Goal: Task Accomplishment & Management: Complete application form

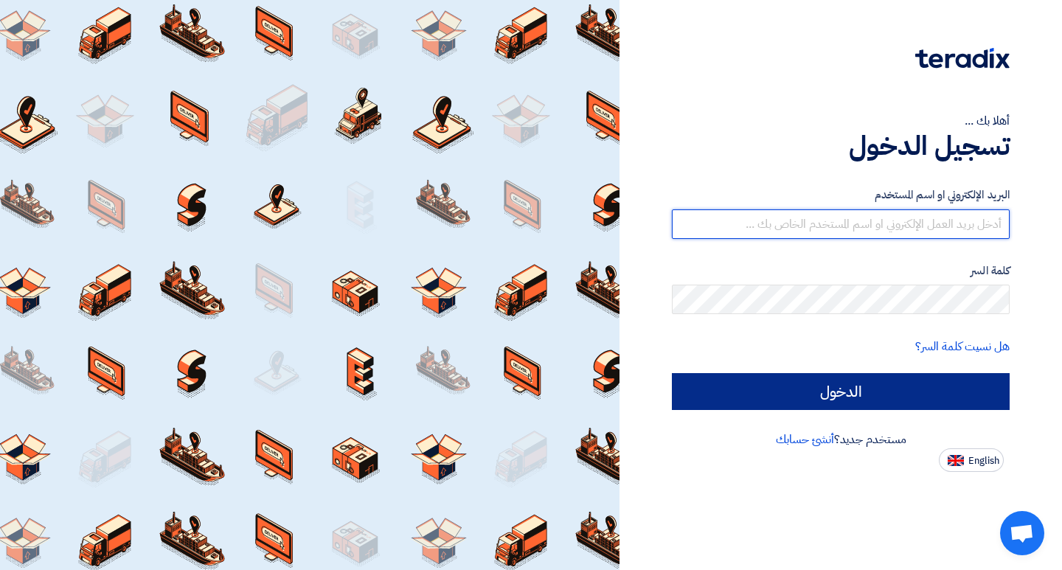
type input "[EMAIL_ADDRESS][DOMAIN_NAME]"
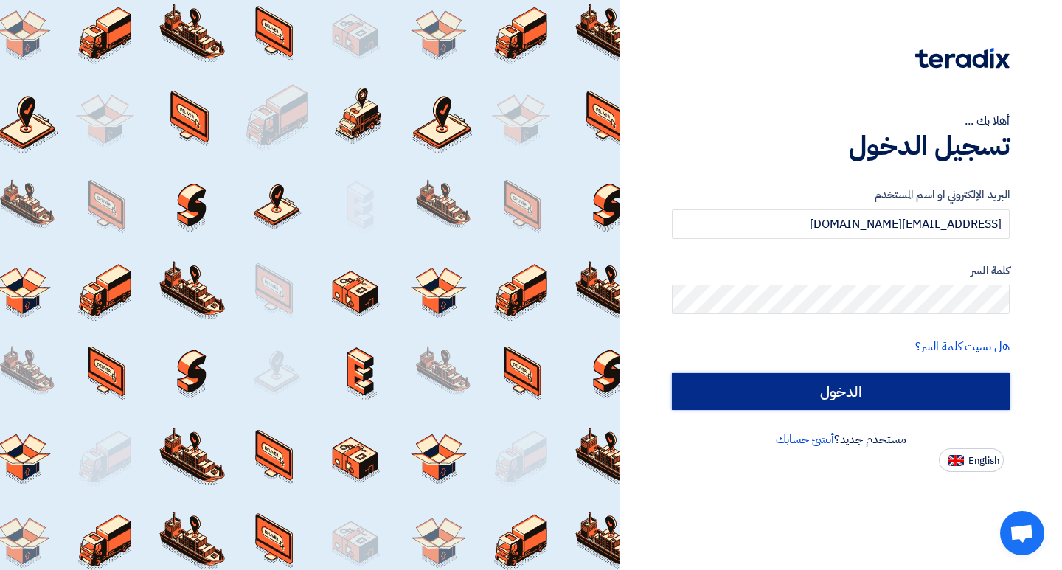
click at [822, 400] on input "الدخول" at bounding box center [841, 391] width 338 height 37
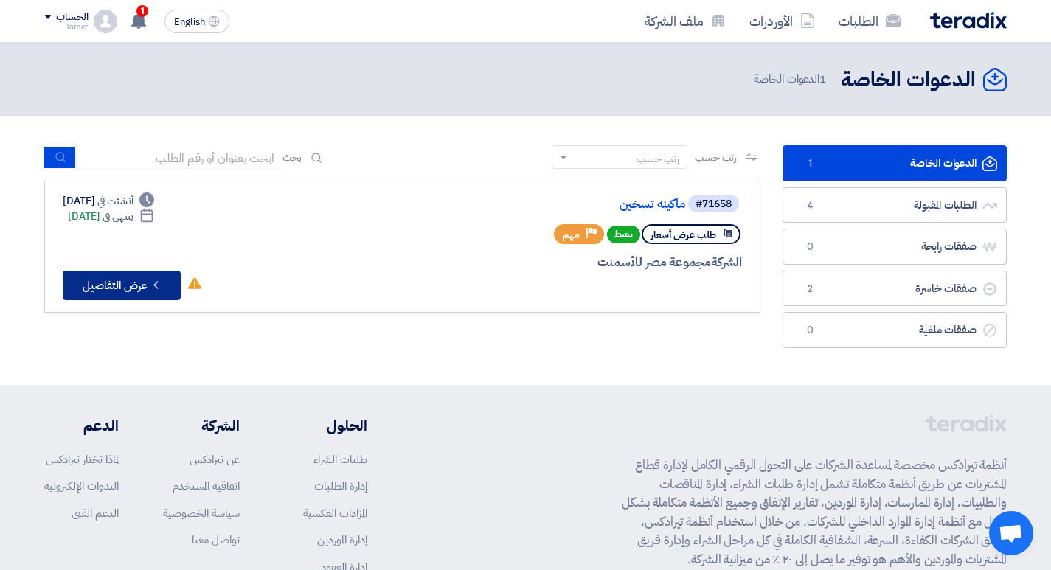
click at [122, 289] on button "Check details عرض التفاصيل" at bounding box center [122, 285] width 118 height 29
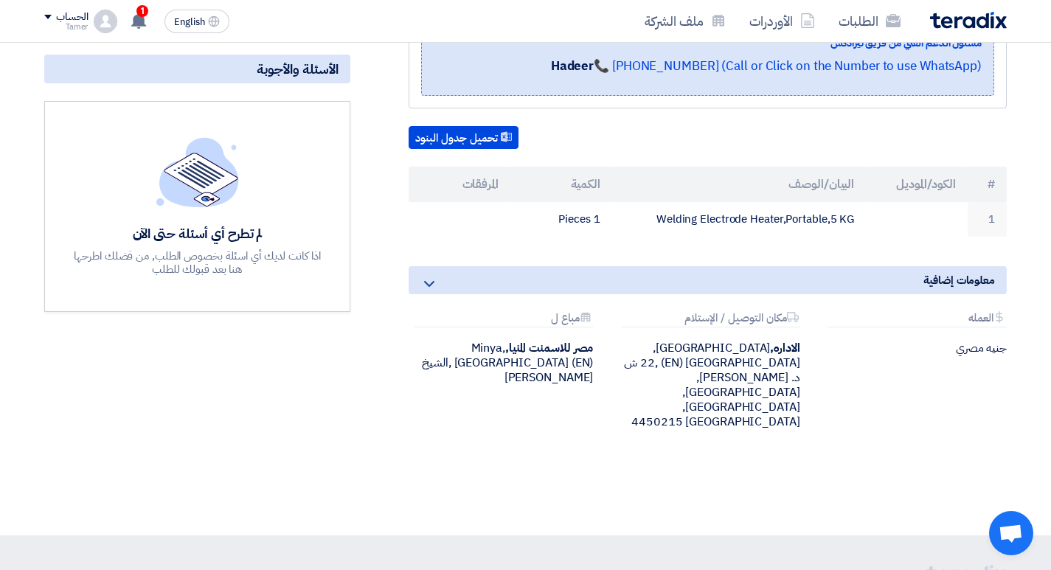
scroll to position [279, 0]
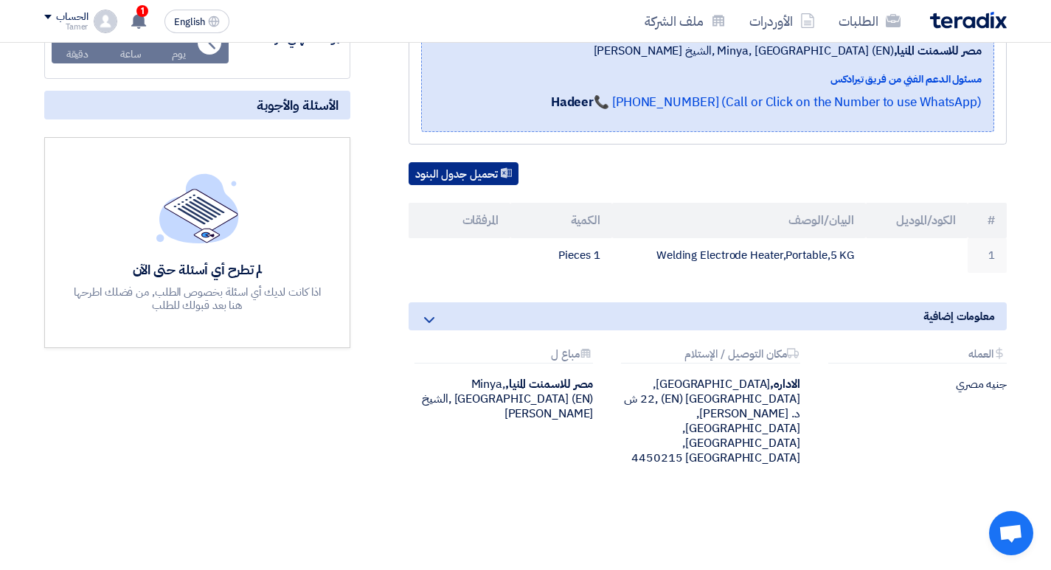
click at [447, 174] on button "تحميل جدول البنود" at bounding box center [463, 174] width 110 height 24
click at [458, 170] on button "تحميل جدول البنود" at bounding box center [463, 174] width 110 height 24
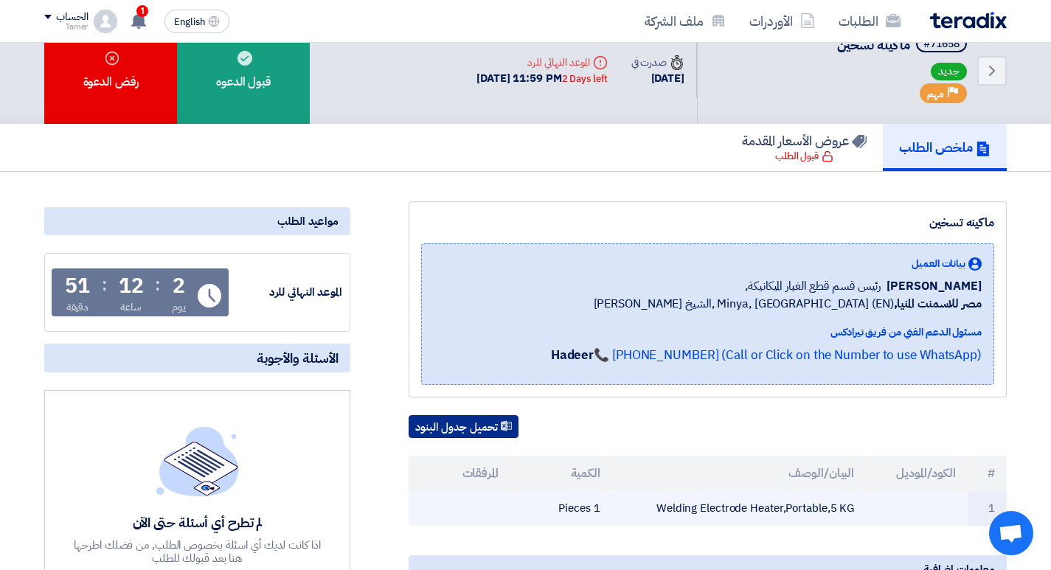
scroll to position [0, 0]
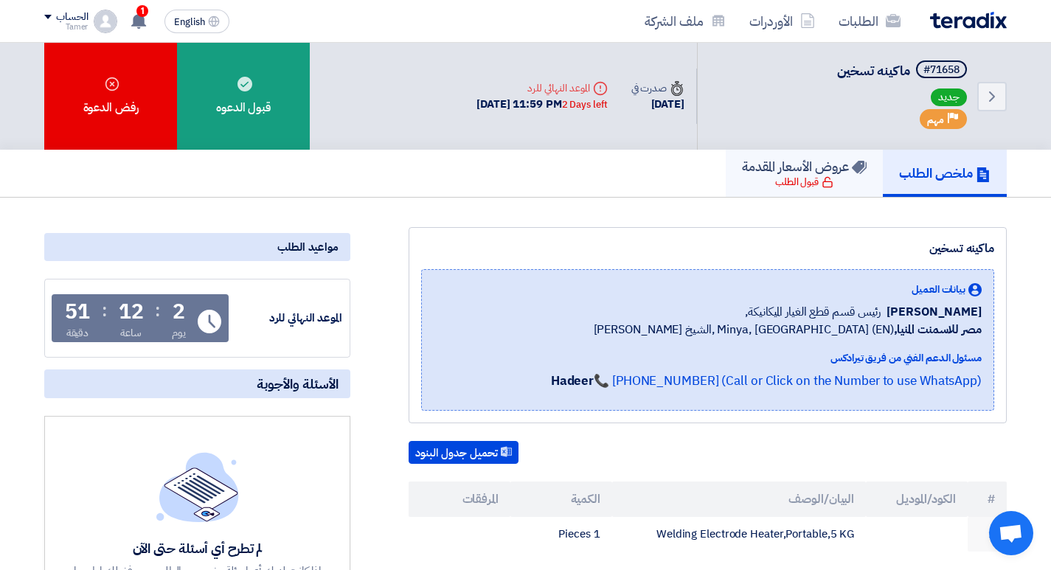
click at [790, 177] on div "قبول الطلب" at bounding box center [804, 182] width 58 height 15
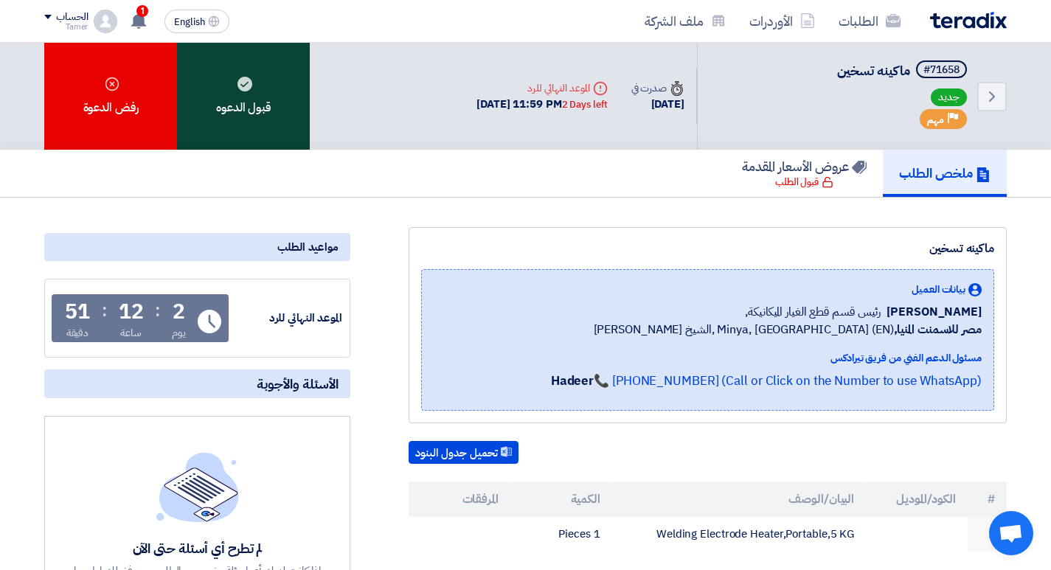
click at [240, 113] on div "قبول الدعوه" at bounding box center [243, 96] width 133 height 107
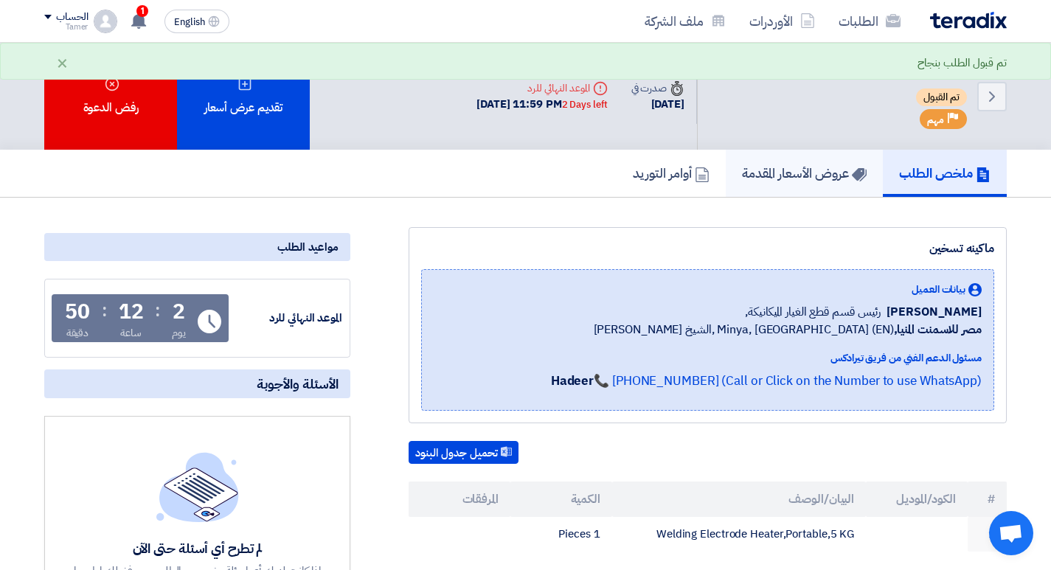
click at [811, 173] on h5 "عروض الأسعار المقدمة" at bounding box center [804, 172] width 125 height 17
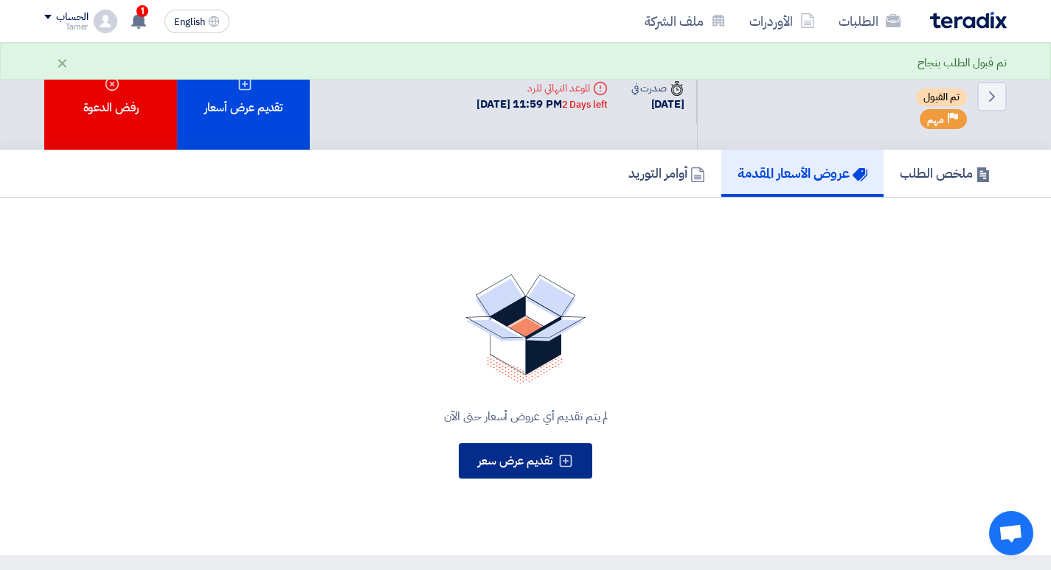
click at [566, 465] on icon at bounding box center [565, 460] width 15 height 15
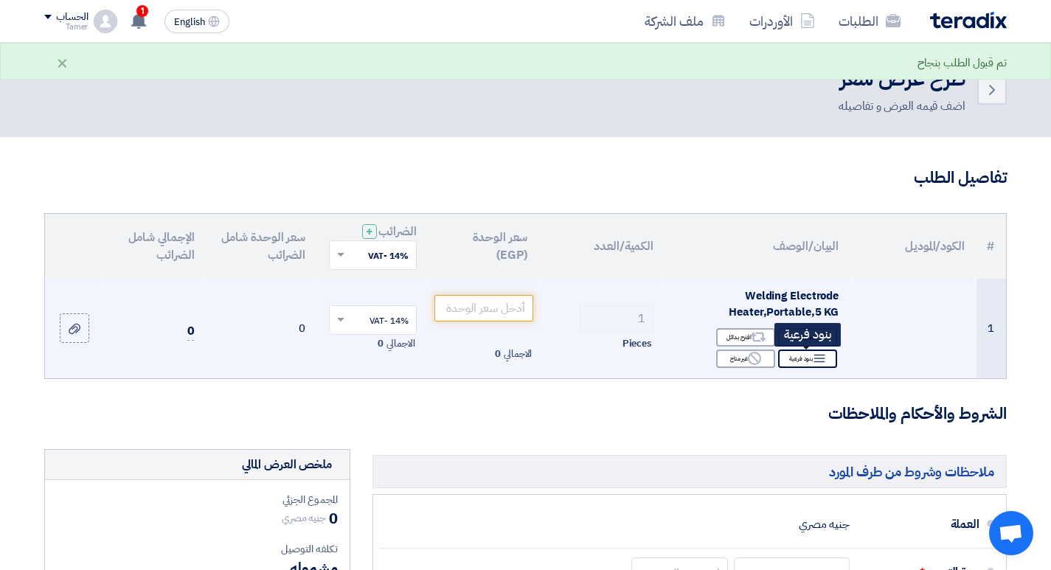
scroll to position [74, 0]
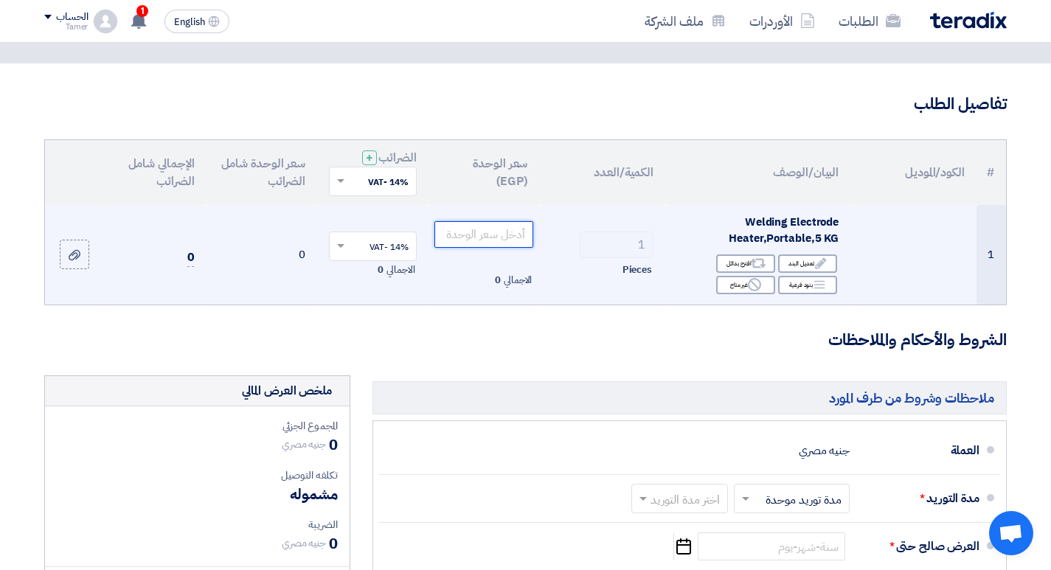
click at [495, 226] on input "number" at bounding box center [484, 234] width 100 height 27
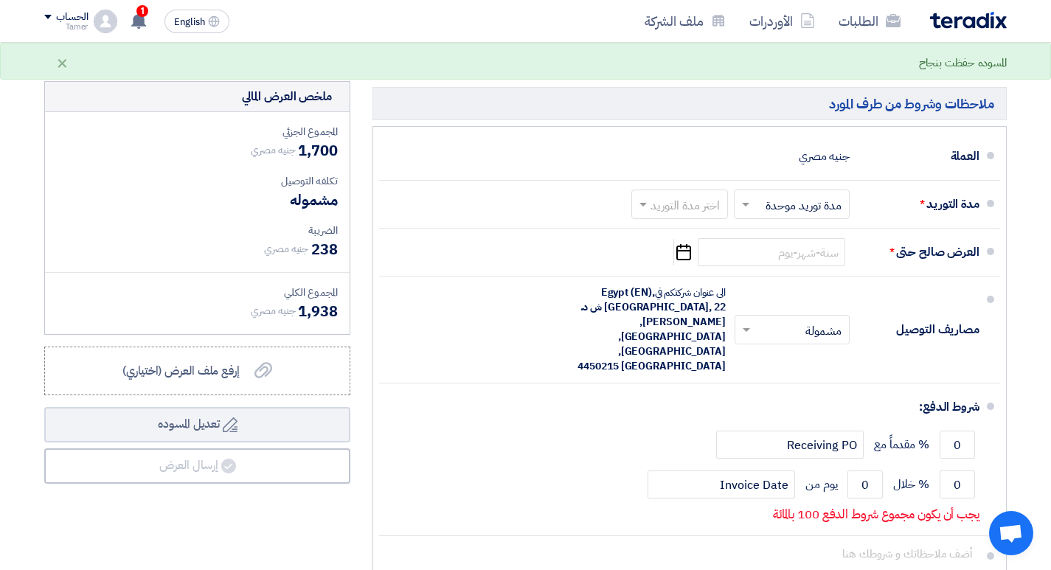
scroll to position [369, 0]
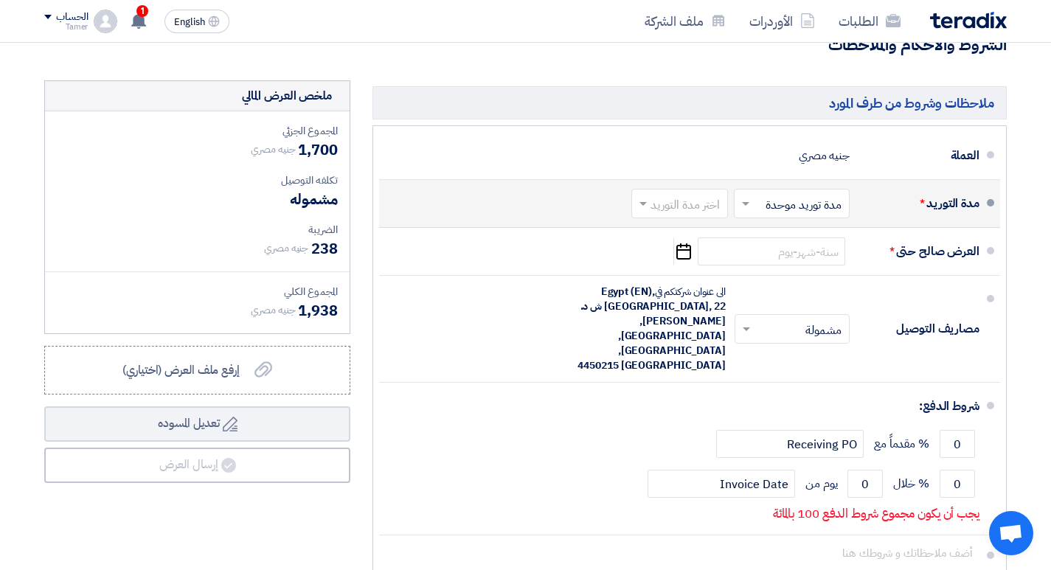
type input "1700"
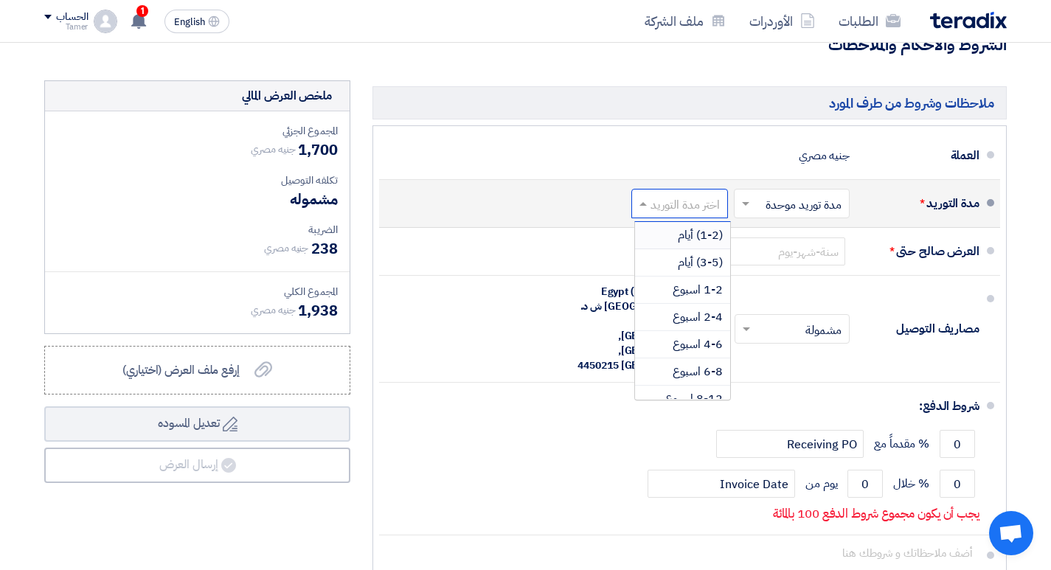
click at [645, 201] on span at bounding box center [641, 203] width 18 height 15
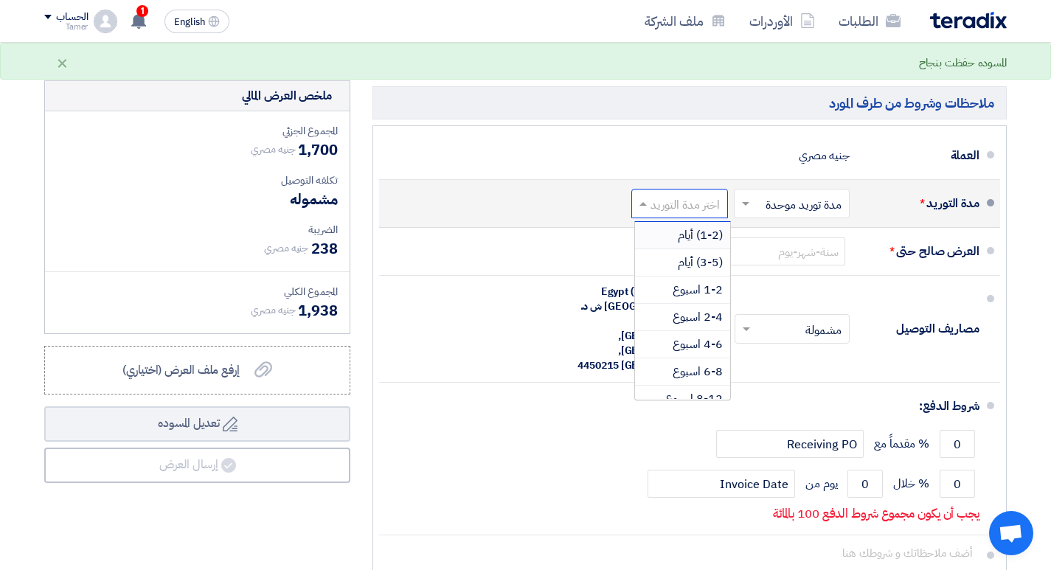
click at [585, 196] on div "مدة التوريد * اختر مدة التوريد × مدة توريد موحدة × اختر مدة التوريد (1-2) أيام …" at bounding box center [685, 203] width 588 height 35
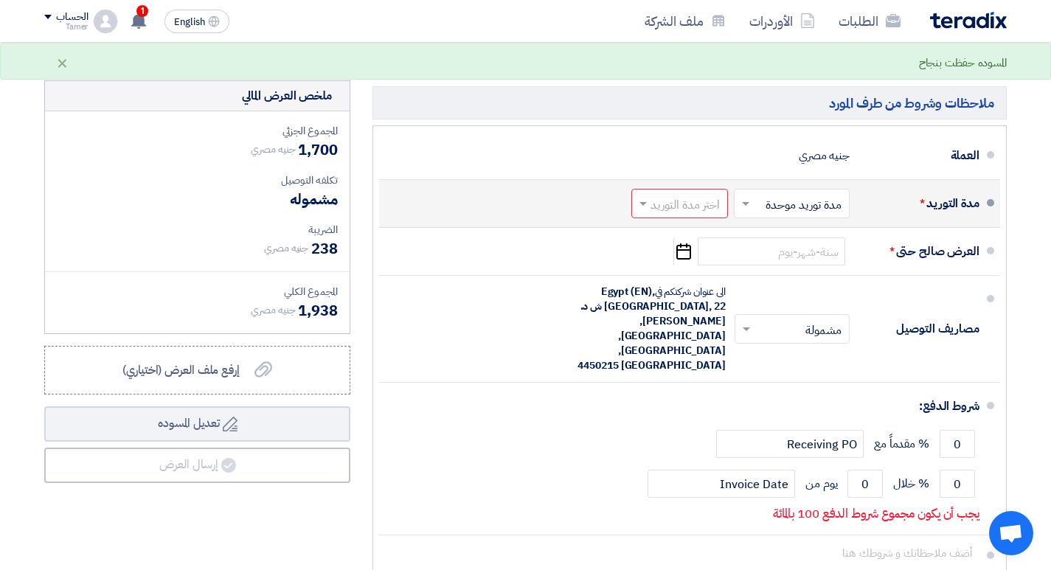
click at [750, 203] on span at bounding box center [743, 203] width 18 height 15
click at [542, 201] on div "مدة التوريد * اختر مدة التوريد × مدة توريد موحدة × مدد توريد متعددة مدة توريد م…" at bounding box center [685, 203] width 588 height 35
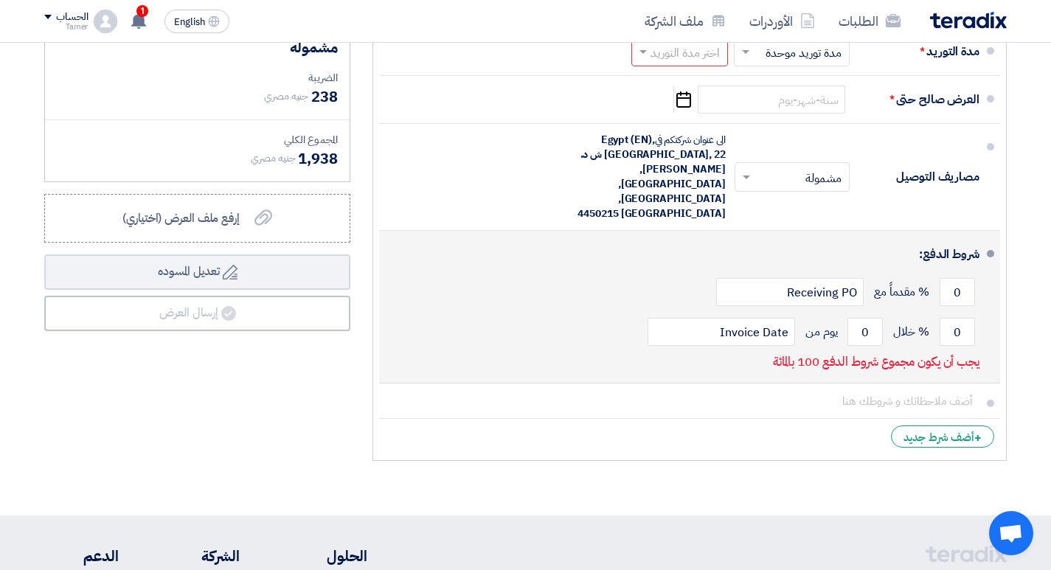
scroll to position [664, 0]
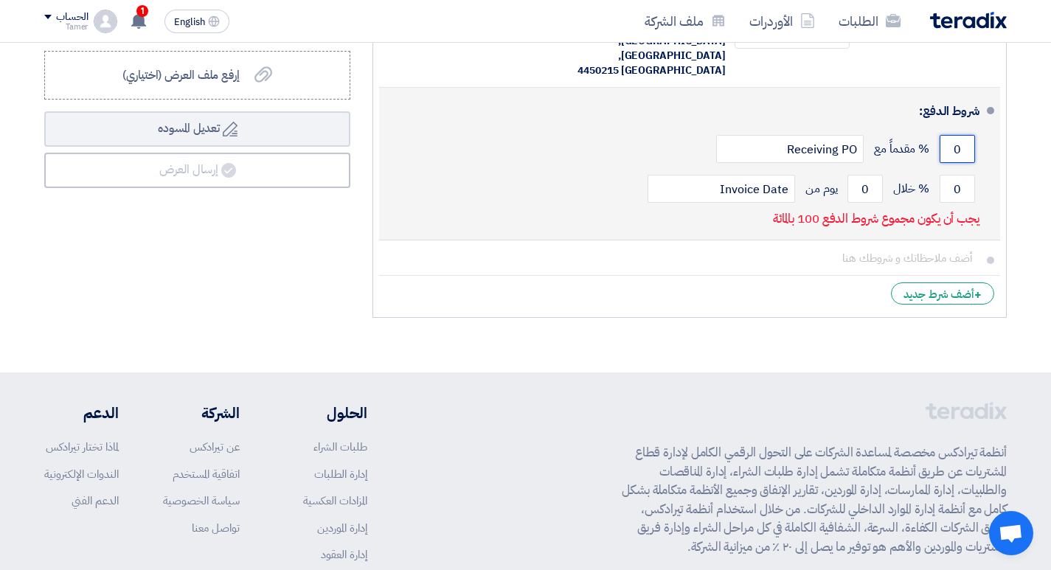
click at [963, 135] on input "0" at bounding box center [956, 149] width 35 height 28
click at [953, 175] on input "0" at bounding box center [956, 189] width 35 height 28
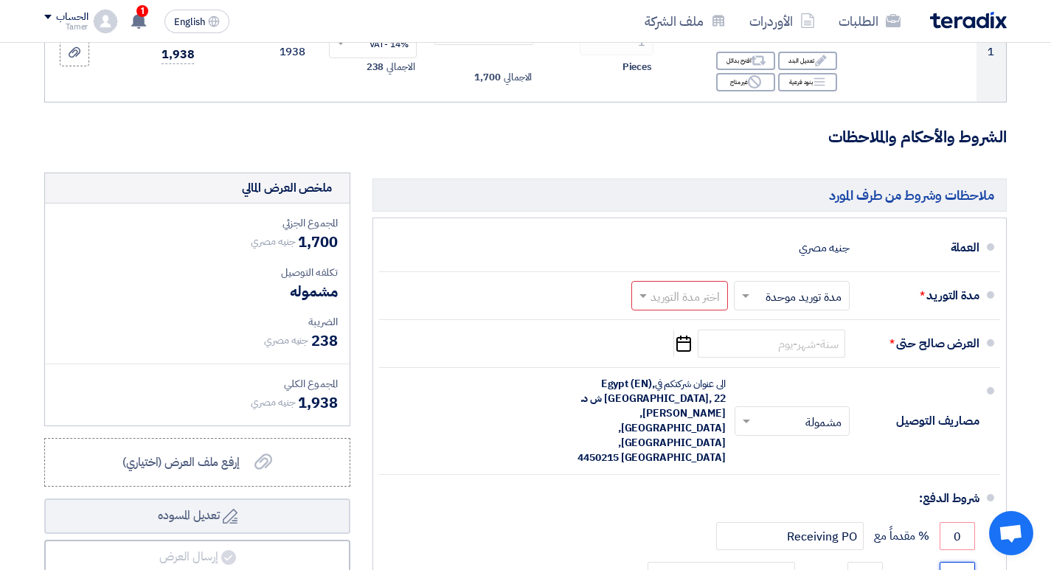
scroll to position [295, 0]
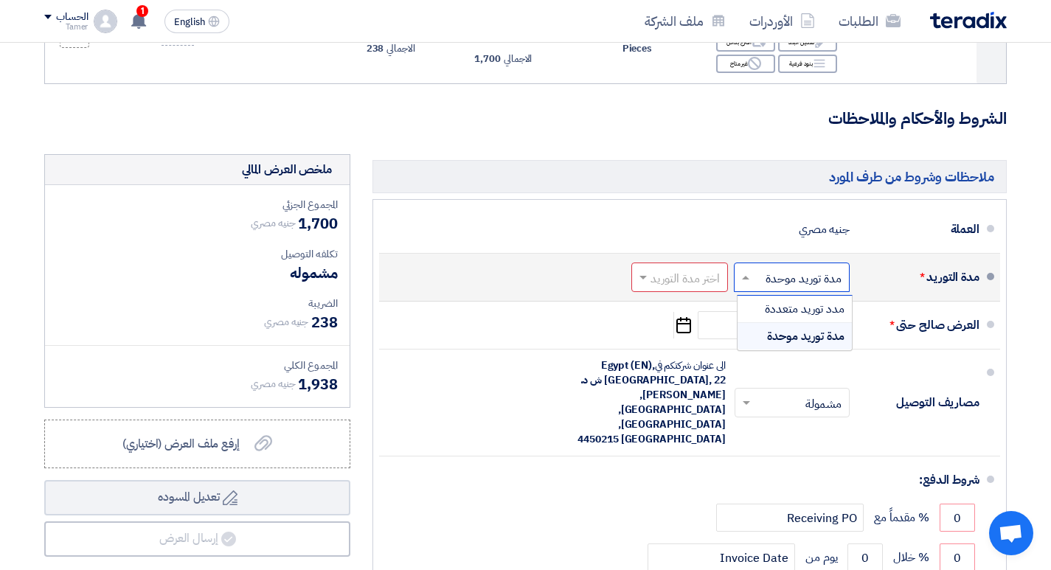
click at [749, 274] on span at bounding box center [743, 277] width 18 height 15
click at [795, 309] on span "مدد توريد متعددة" at bounding box center [805, 309] width 80 height 18
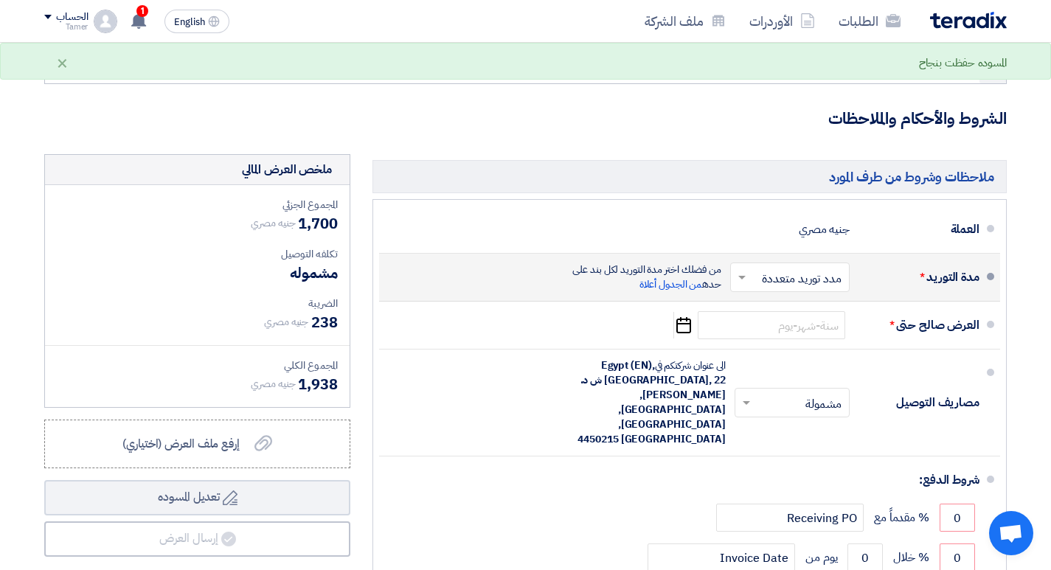
click at [745, 275] on span at bounding box center [740, 277] width 18 height 15
click at [807, 332] on span "مدة توريد موحدة" at bounding box center [806, 336] width 76 height 18
click at [643, 275] on span at bounding box center [641, 277] width 18 height 15
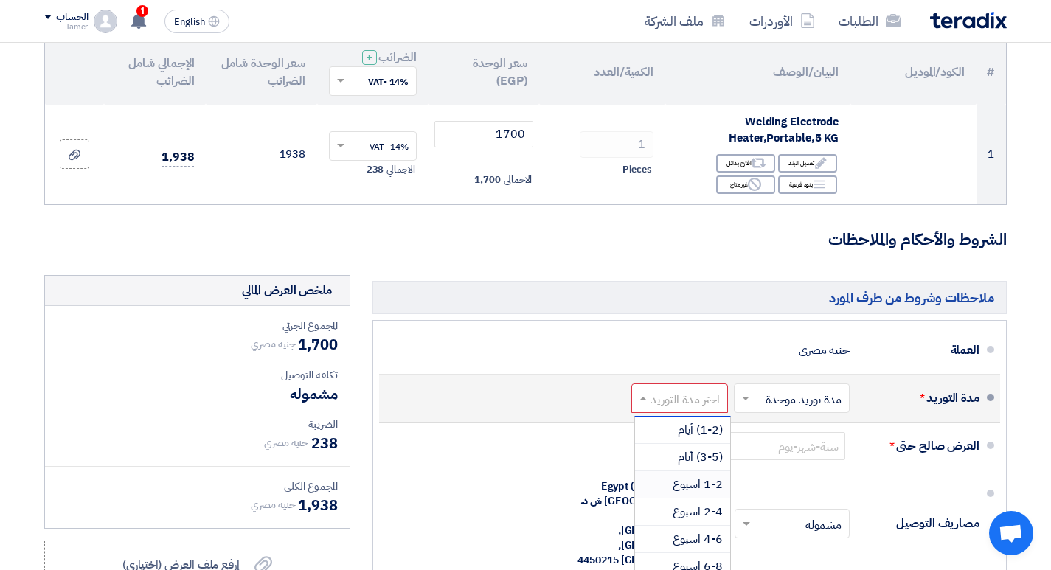
scroll to position [147, 0]
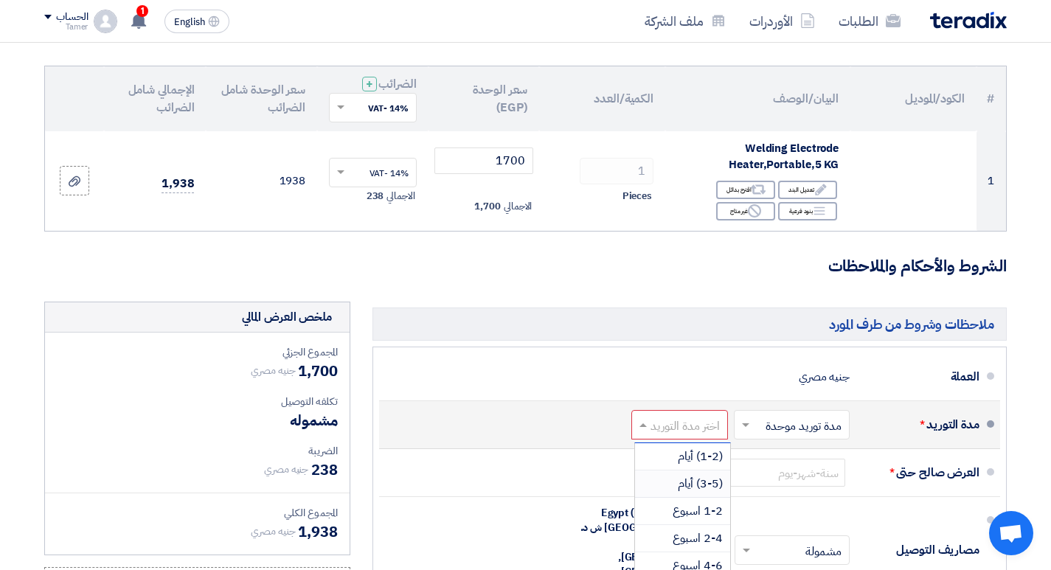
click at [706, 478] on span "(3-5) أيام" at bounding box center [700, 484] width 45 height 18
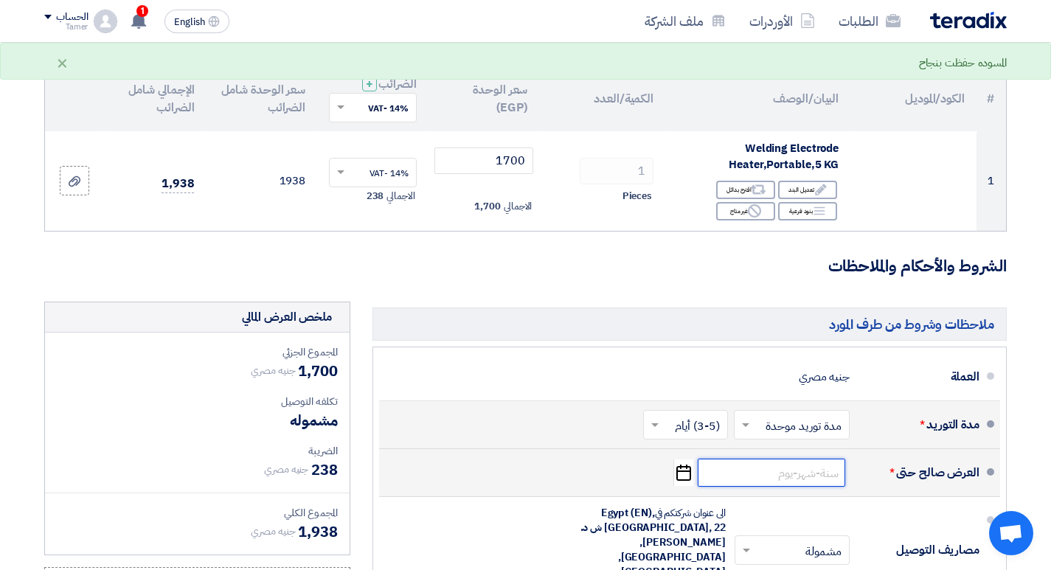
click at [770, 473] on input at bounding box center [770, 473] width 147 height 28
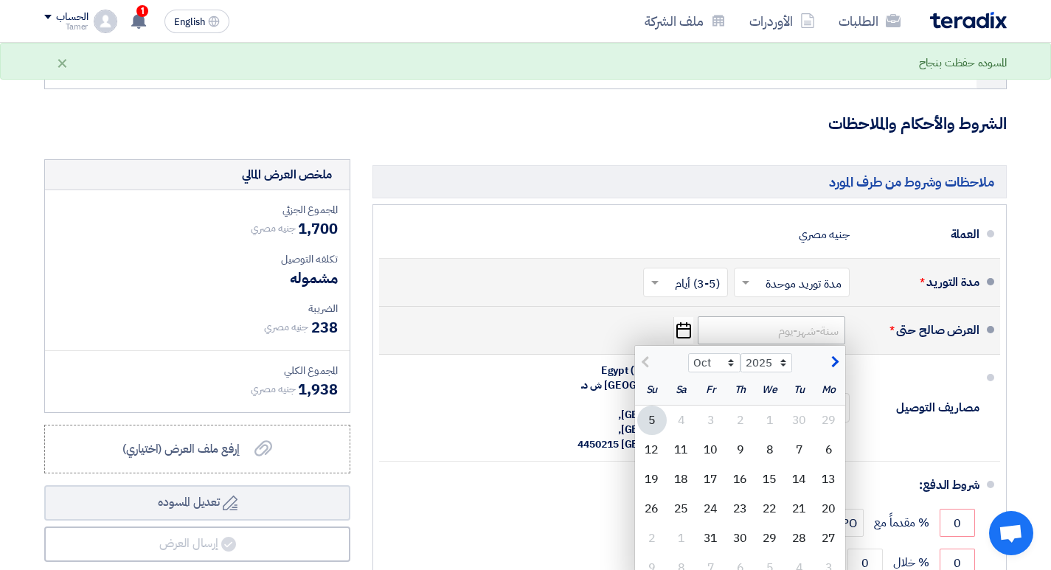
scroll to position [295, 0]
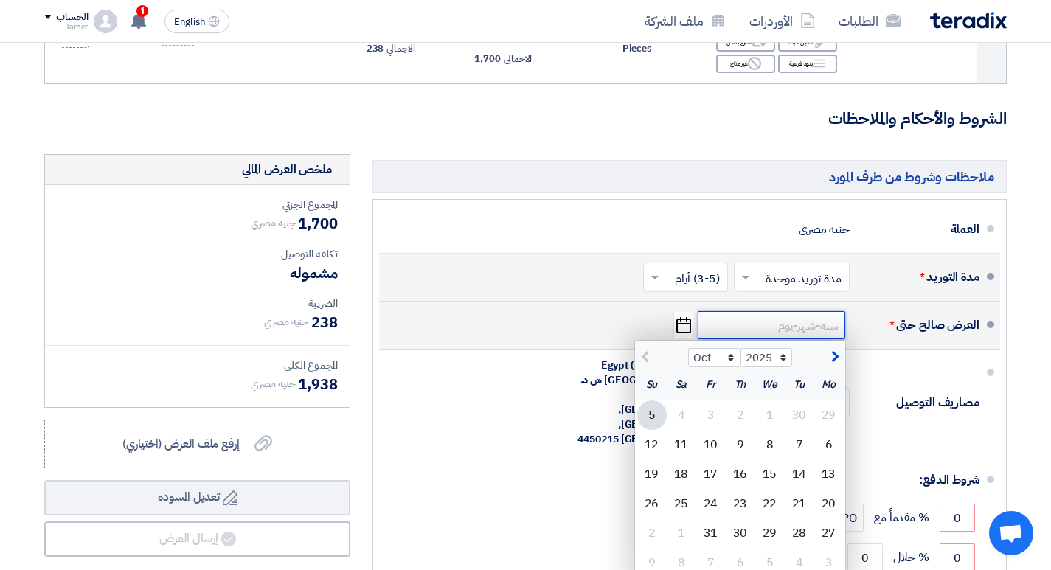
click at [792, 328] on input at bounding box center [770, 325] width 147 height 28
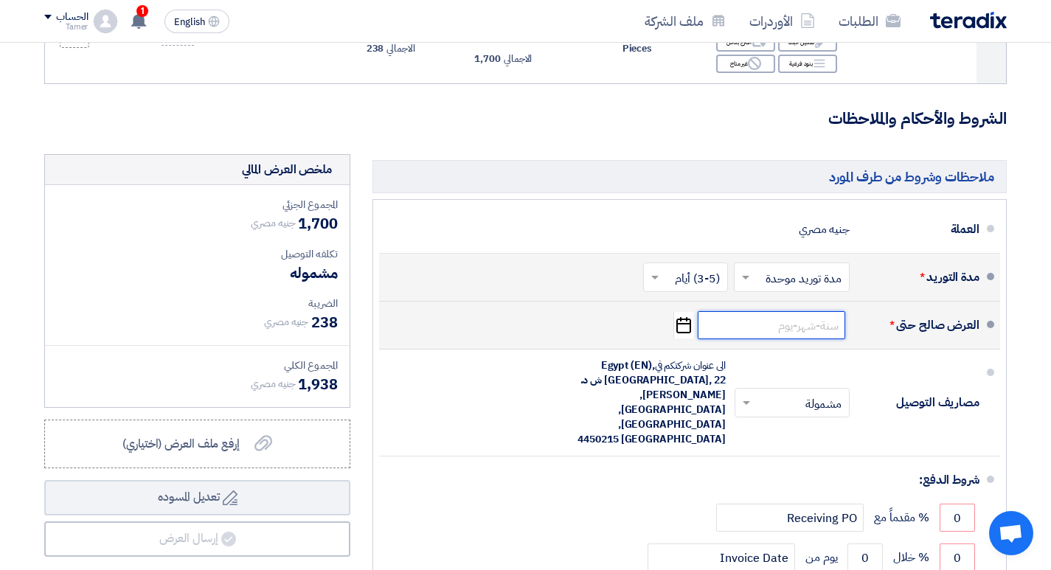
click at [801, 329] on input at bounding box center [770, 325] width 147 height 28
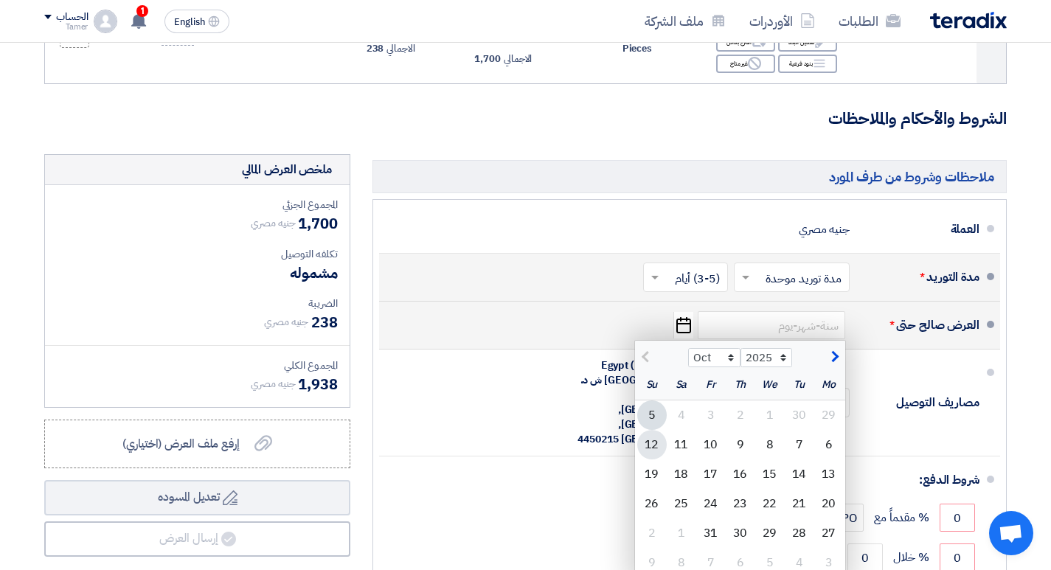
click at [652, 447] on div "12" at bounding box center [651, 444] width 29 height 29
type input "[DATE]"
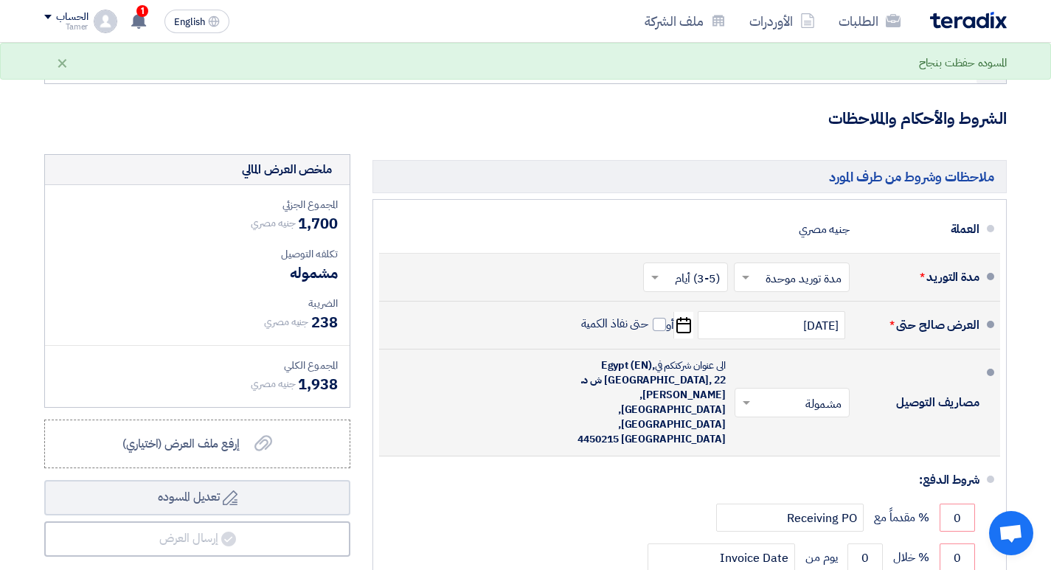
scroll to position [369, 0]
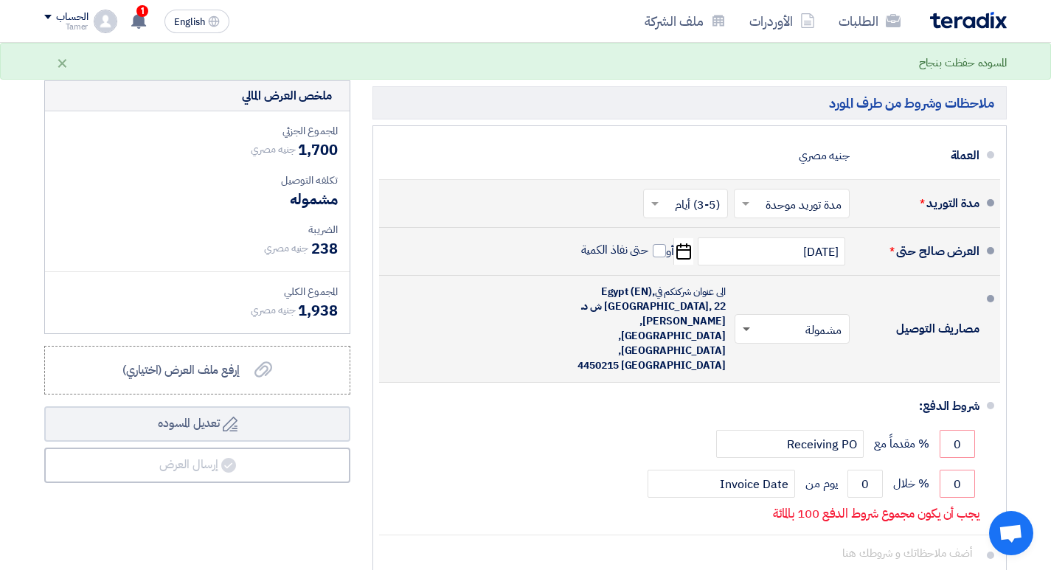
click at [747, 321] on span at bounding box center [744, 328] width 18 height 15
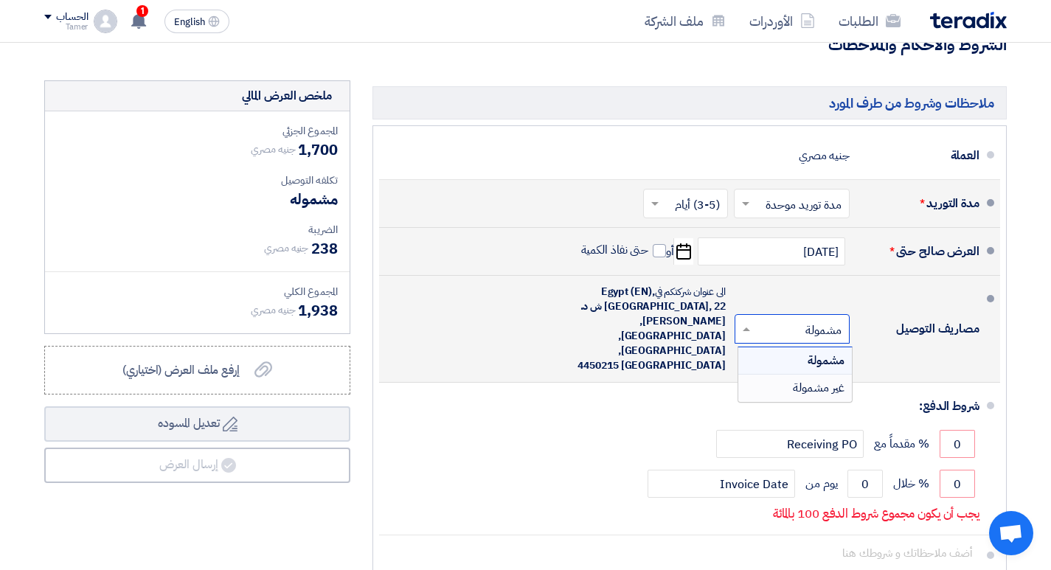
click at [799, 379] on span "غير مشمولة" at bounding box center [819, 388] width 52 height 18
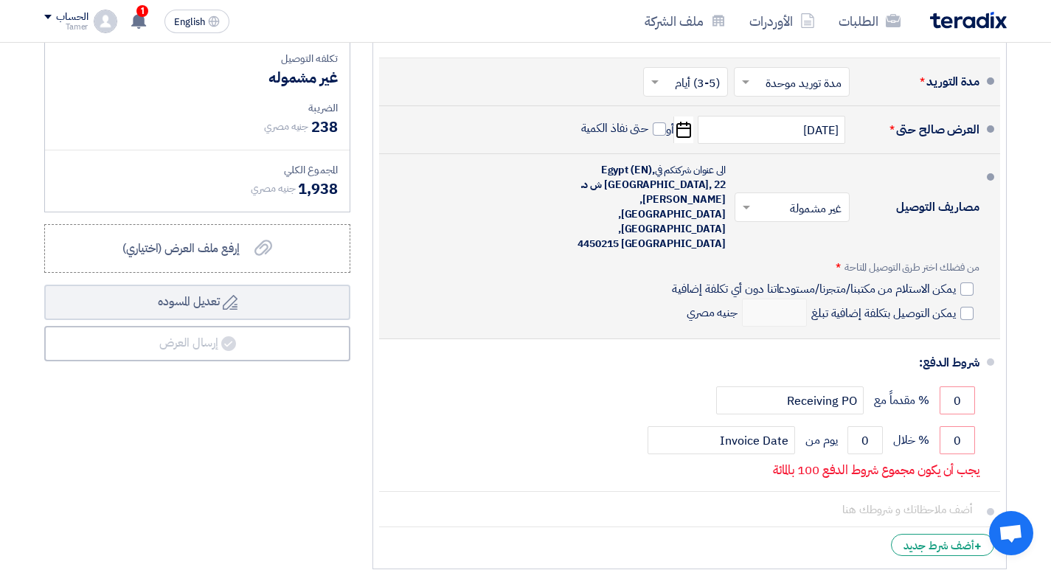
scroll to position [516, 0]
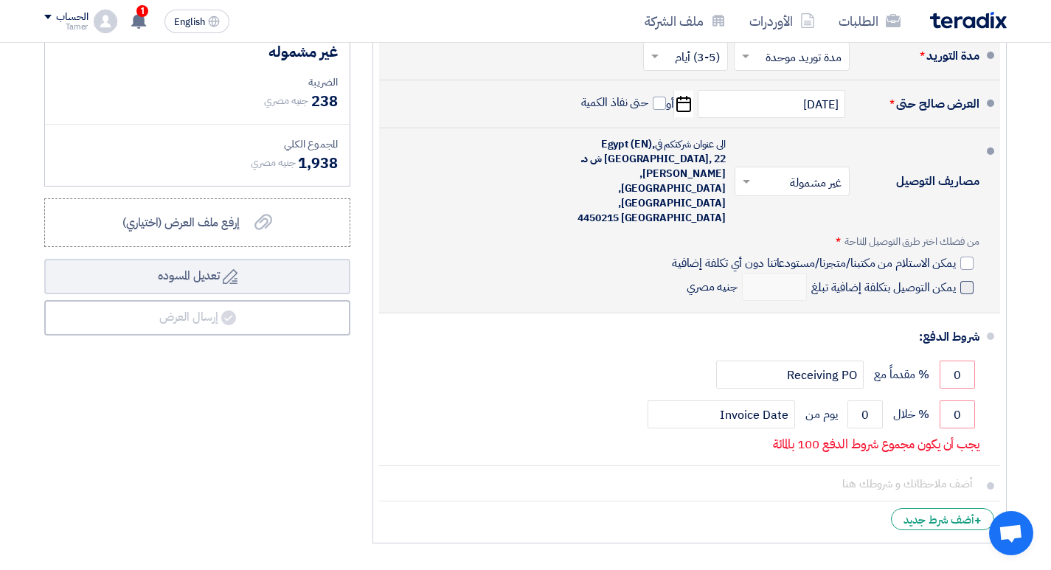
click at [963, 257] on div at bounding box center [966, 263] width 13 height 13
click at [955, 255] on input "يمكن الاستلام من مكتبنا/متجرنا/مستودعاتنا دون أي تكلفة إضافية" at bounding box center [812, 269] width 287 height 28
checkbox input "true"
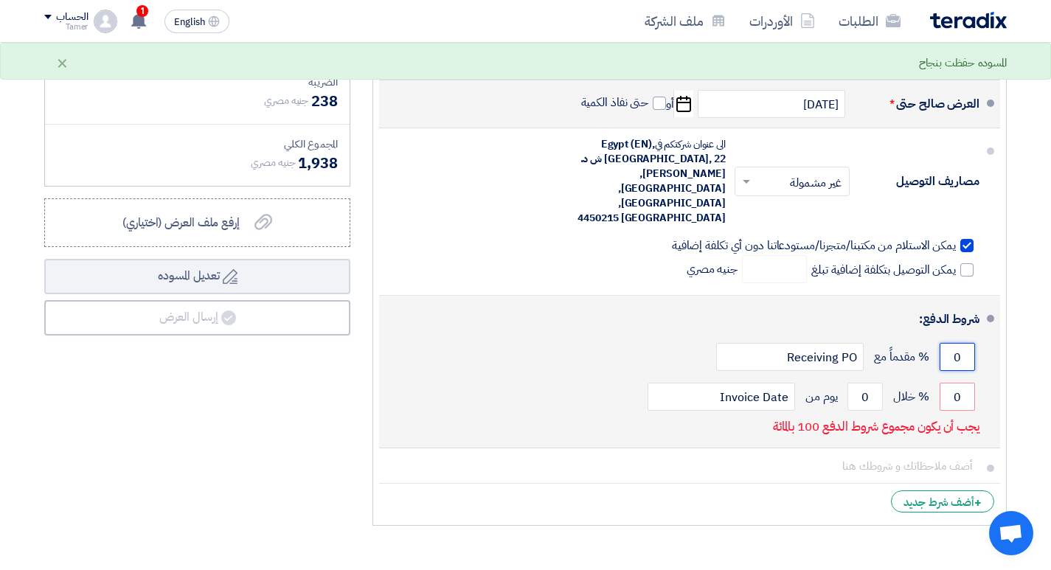
click at [963, 343] on input "0" at bounding box center [956, 357] width 35 height 28
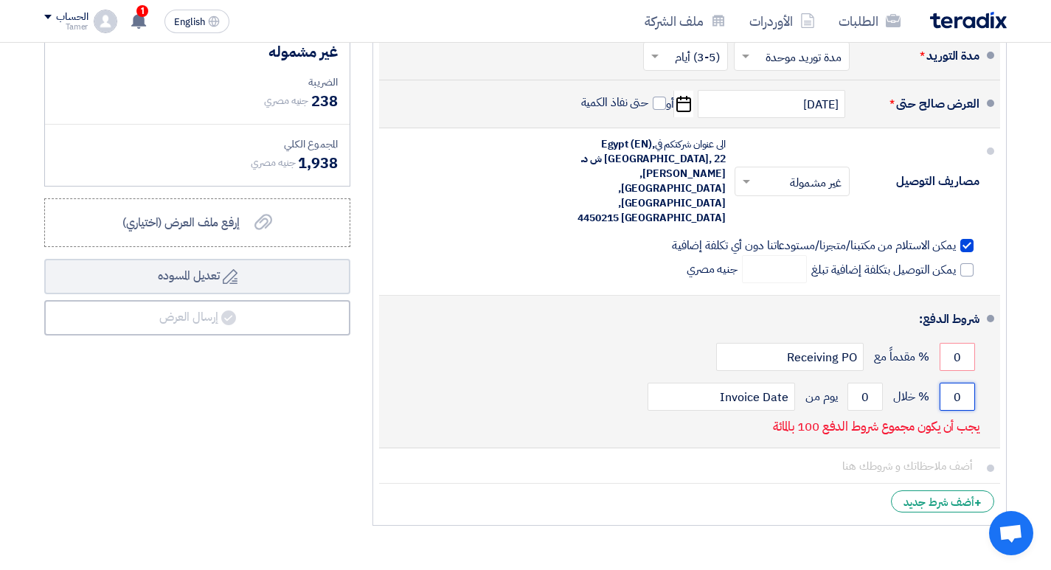
click at [958, 383] on input "0" at bounding box center [956, 397] width 35 height 28
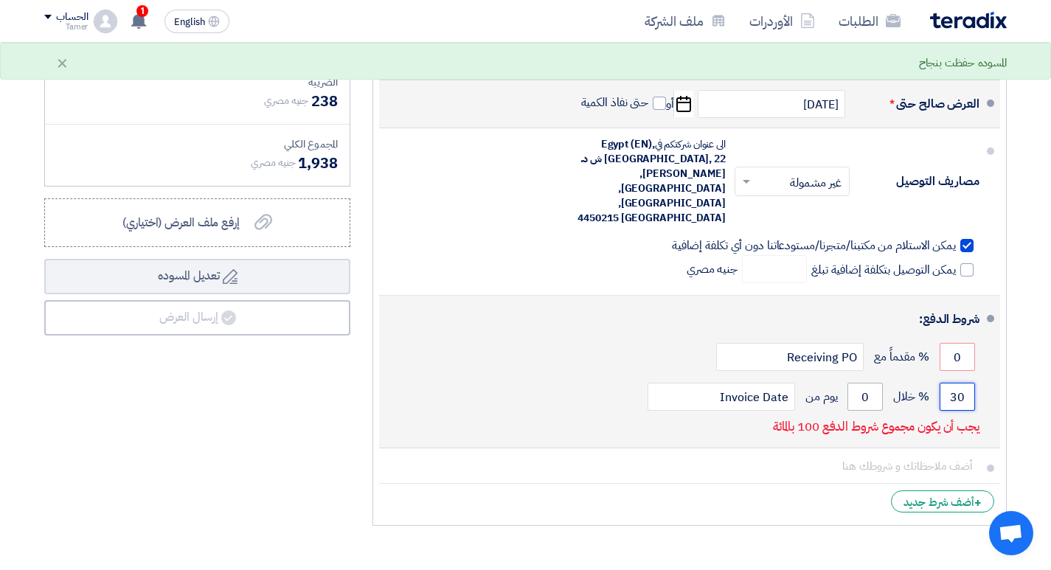
type input "30"
click at [860, 383] on input "0" at bounding box center [864, 397] width 35 height 28
click at [863, 383] on input "0" at bounding box center [864, 397] width 35 height 28
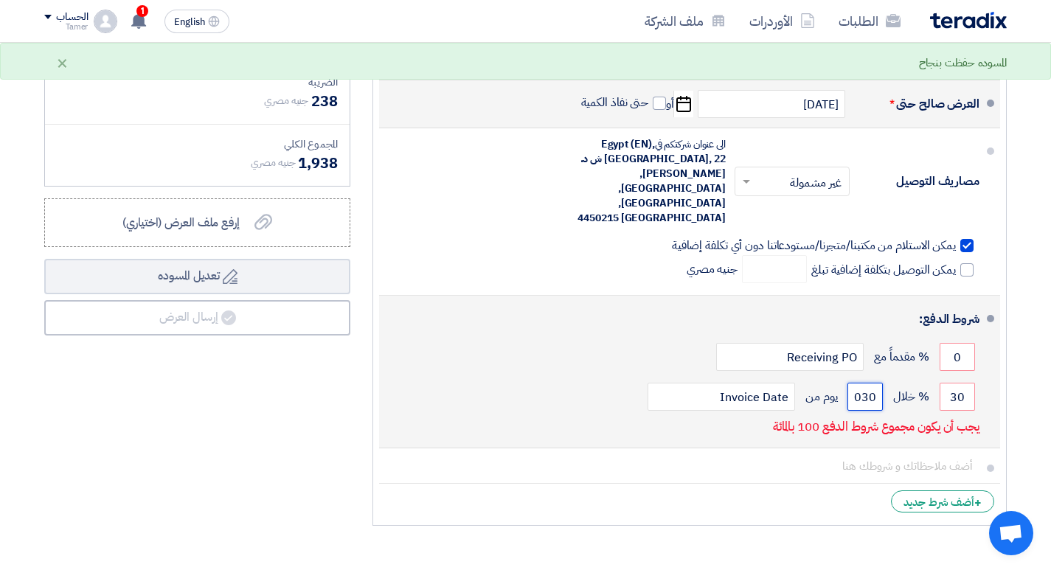
click at [863, 383] on input "030" at bounding box center [864, 397] width 35 height 28
click at [864, 383] on input "030" at bounding box center [864, 397] width 35 height 28
type input "30"
click at [964, 383] on input "30" at bounding box center [956, 397] width 35 height 28
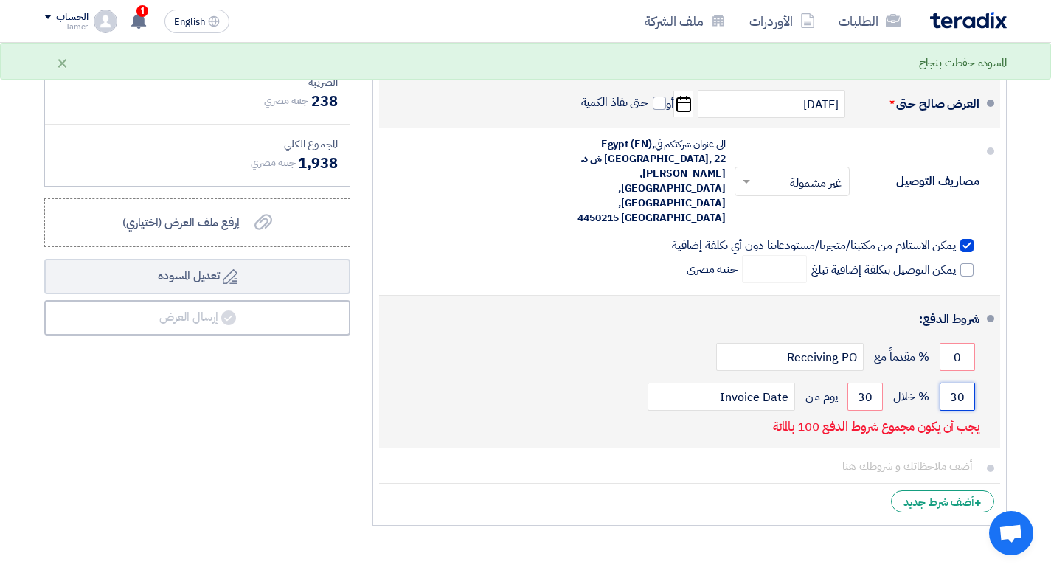
click at [964, 383] on input "30" at bounding box center [956, 397] width 35 height 28
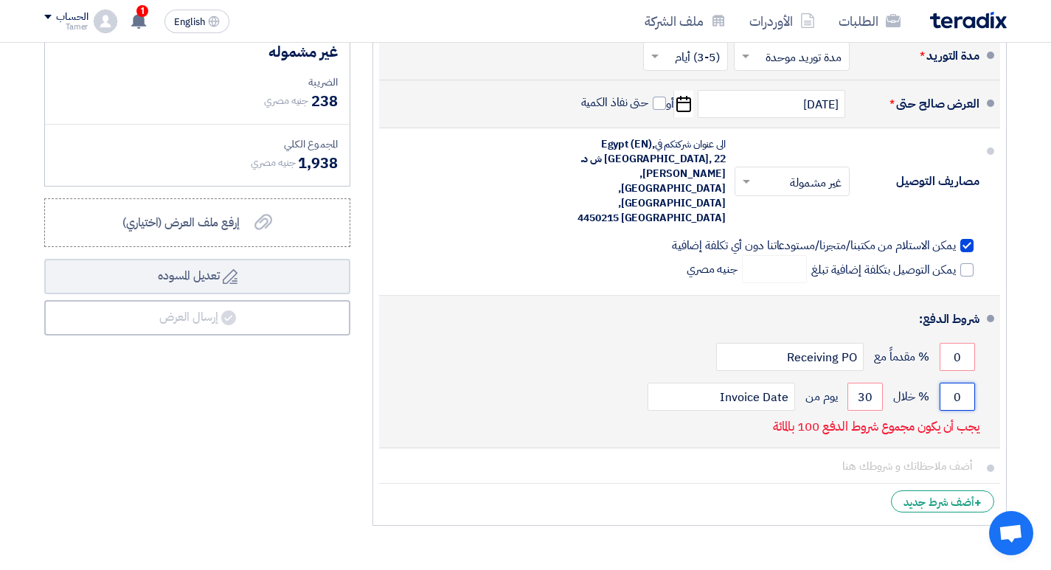
click at [958, 383] on input "0" at bounding box center [956, 397] width 35 height 28
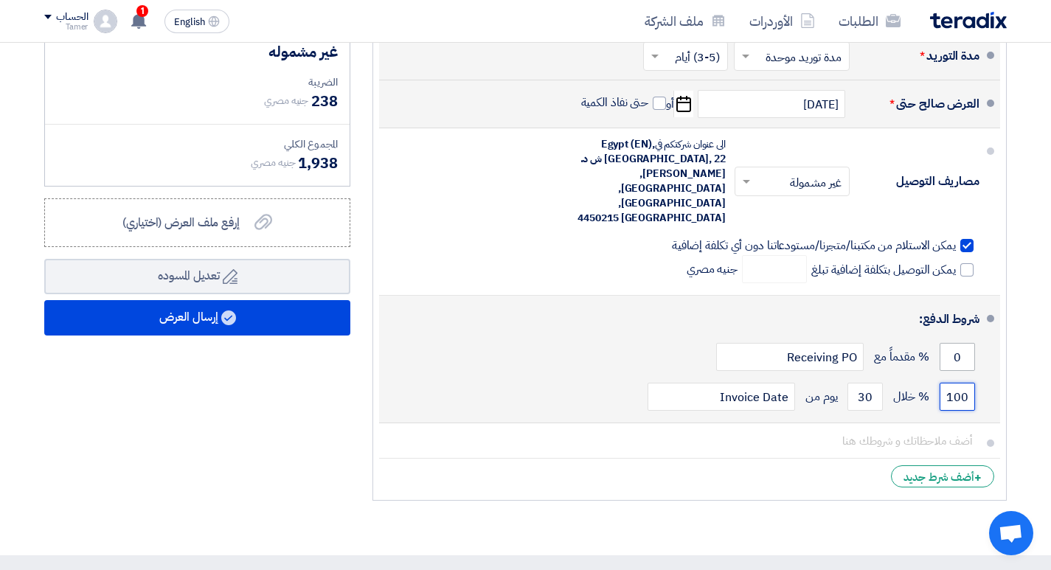
type input "100"
click at [955, 343] on input "0" at bounding box center [956, 357] width 35 height 28
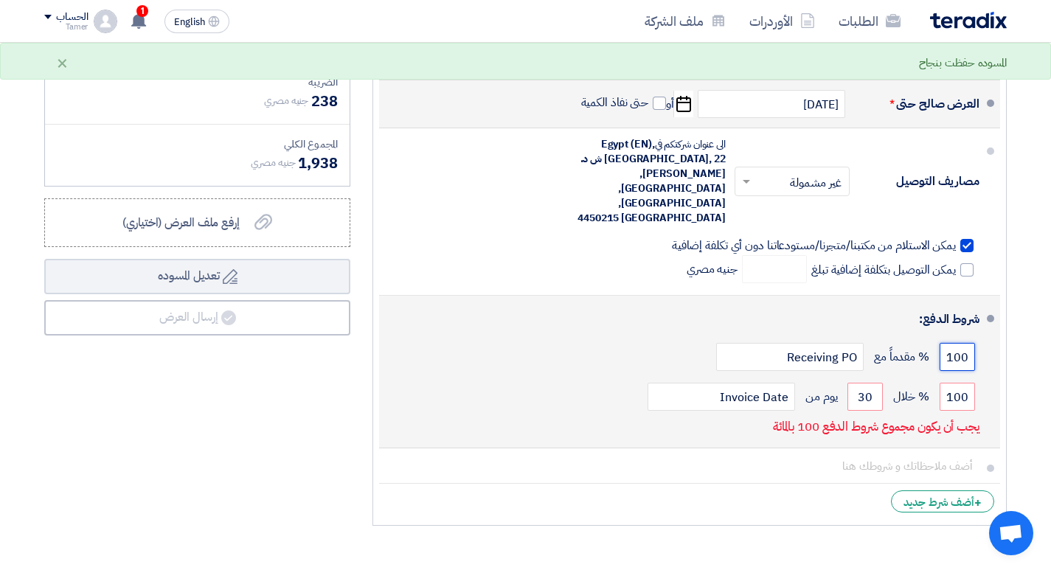
scroll to position [0, -6]
click at [952, 343] on input "0100" at bounding box center [956, 357] width 35 height 28
click at [941, 343] on input "100" at bounding box center [956, 357] width 35 height 28
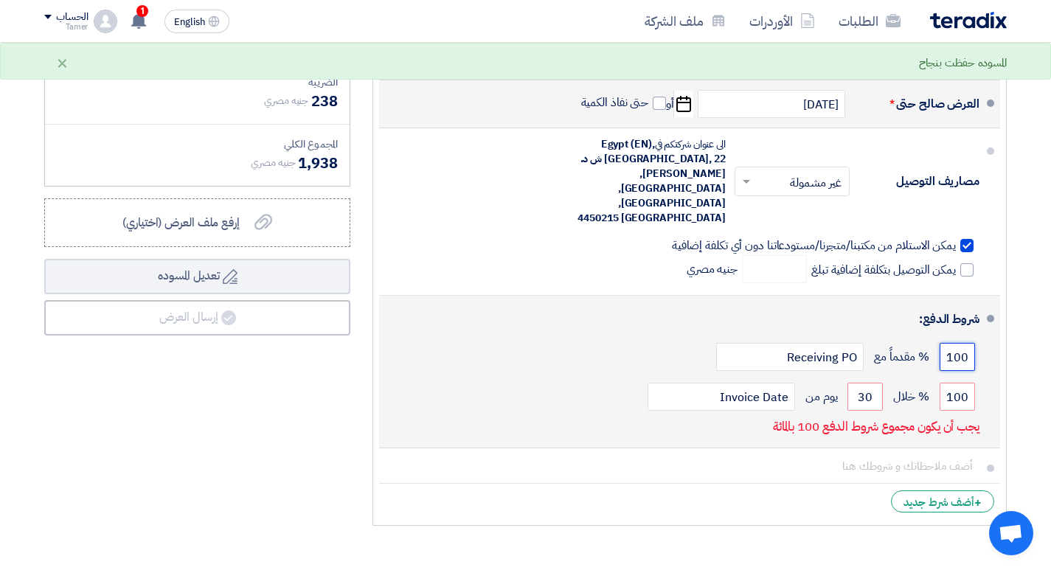
click at [952, 343] on input "100" at bounding box center [956, 357] width 35 height 28
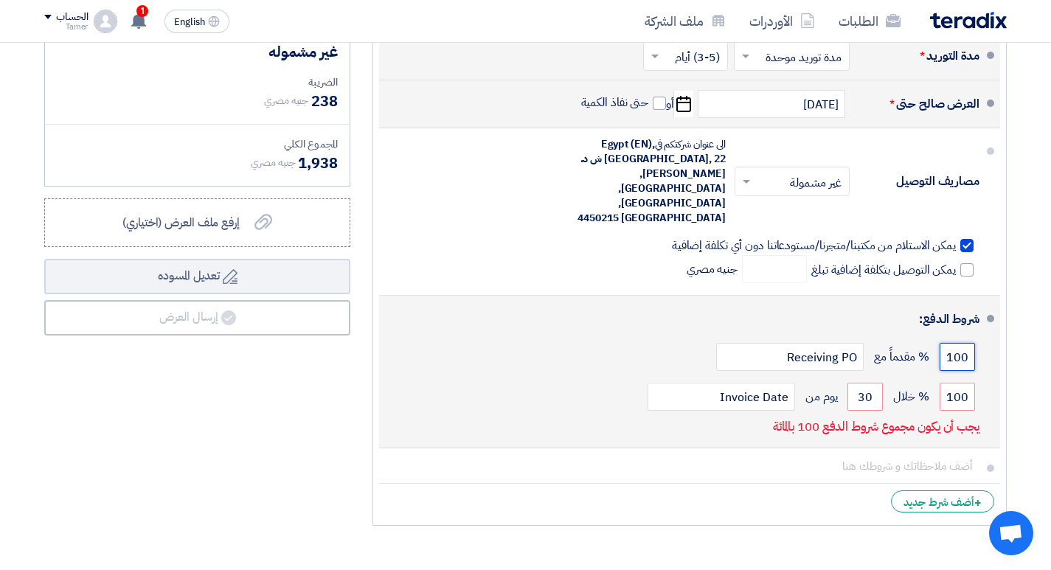
type input "0"
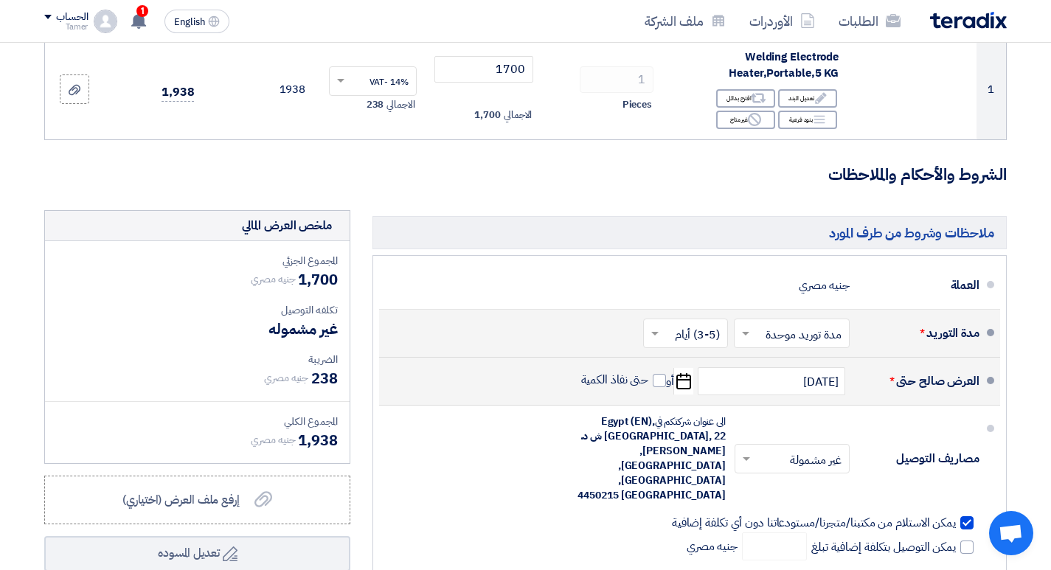
scroll to position [147, 0]
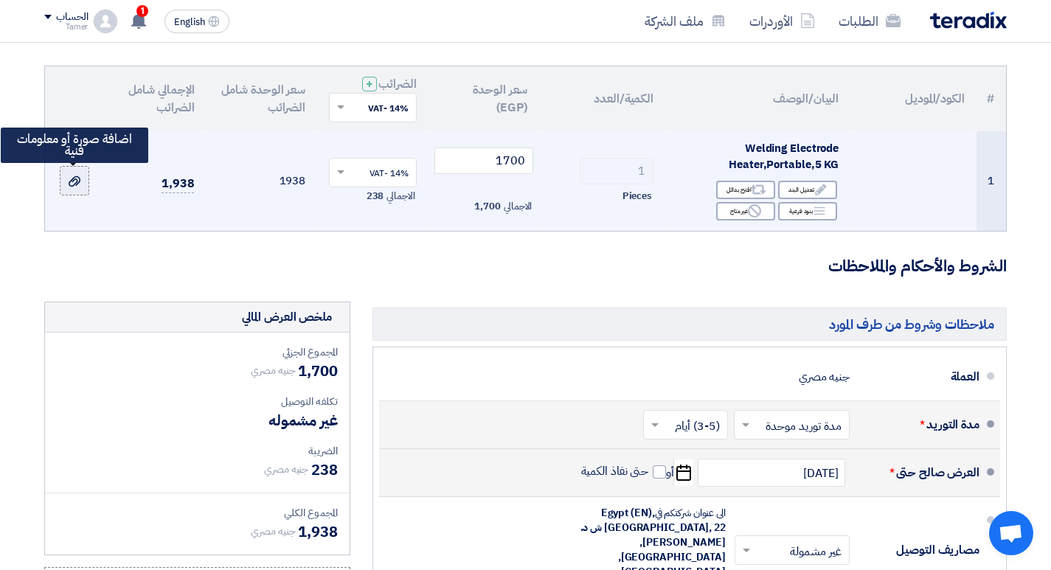
click at [73, 178] on icon at bounding box center [75, 181] width 12 height 12
click at [0, 0] on input "file" at bounding box center [0, 0] width 0 height 0
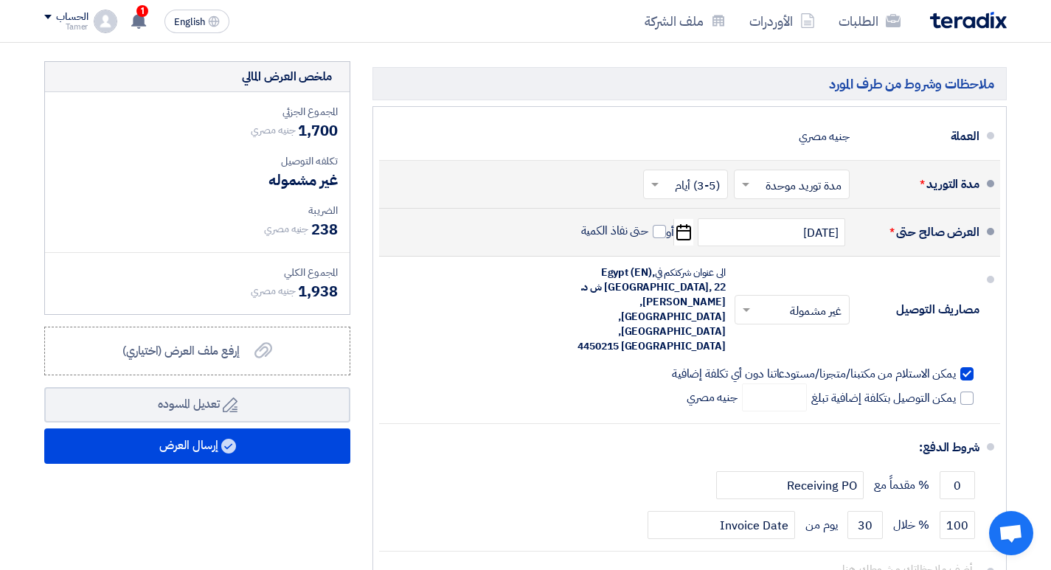
scroll to position [368, 0]
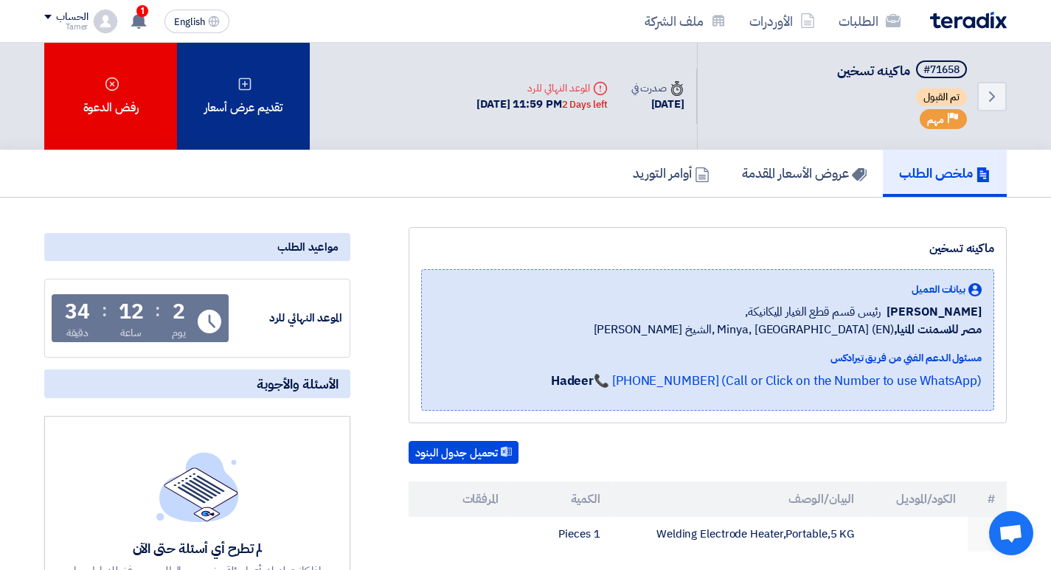
click at [276, 93] on div "تقديم عرض أسعار" at bounding box center [243, 96] width 133 height 107
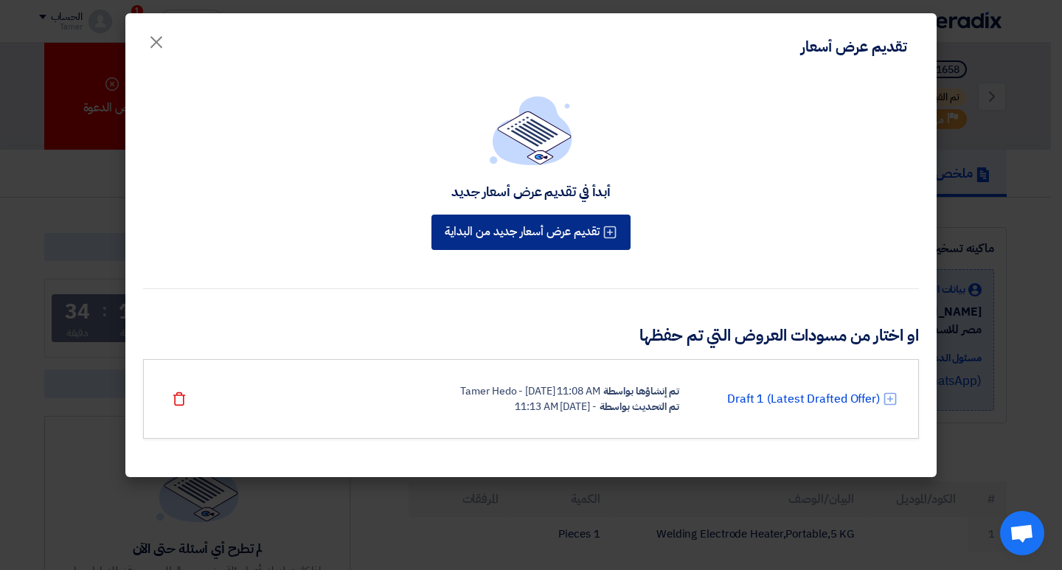
click at [542, 241] on button "تقديم عرض أسعار جديد من البداية" at bounding box center [530, 232] width 199 height 35
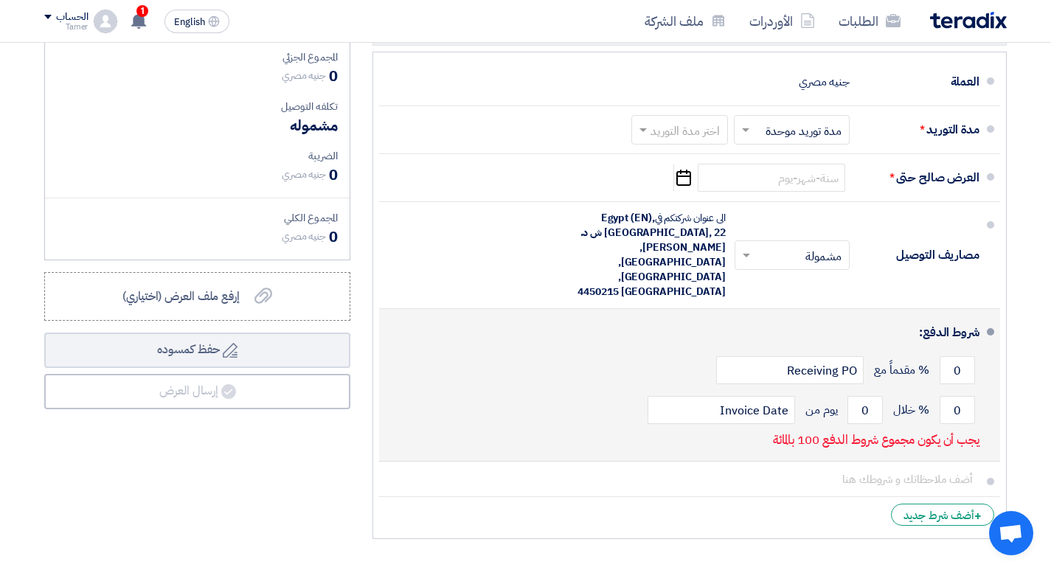
scroll to position [74, 0]
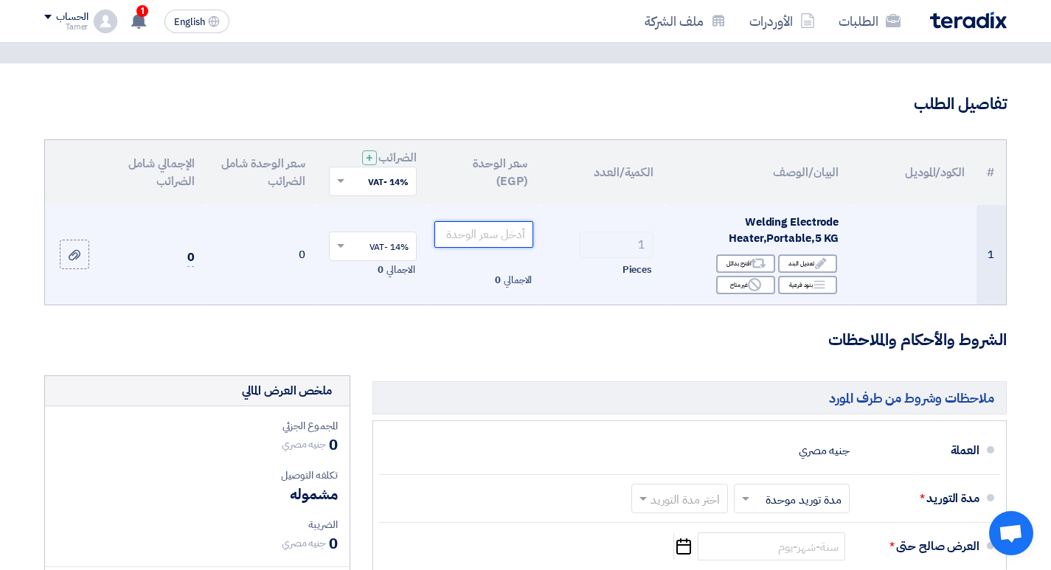
click at [490, 229] on input "number" at bounding box center [484, 234] width 100 height 27
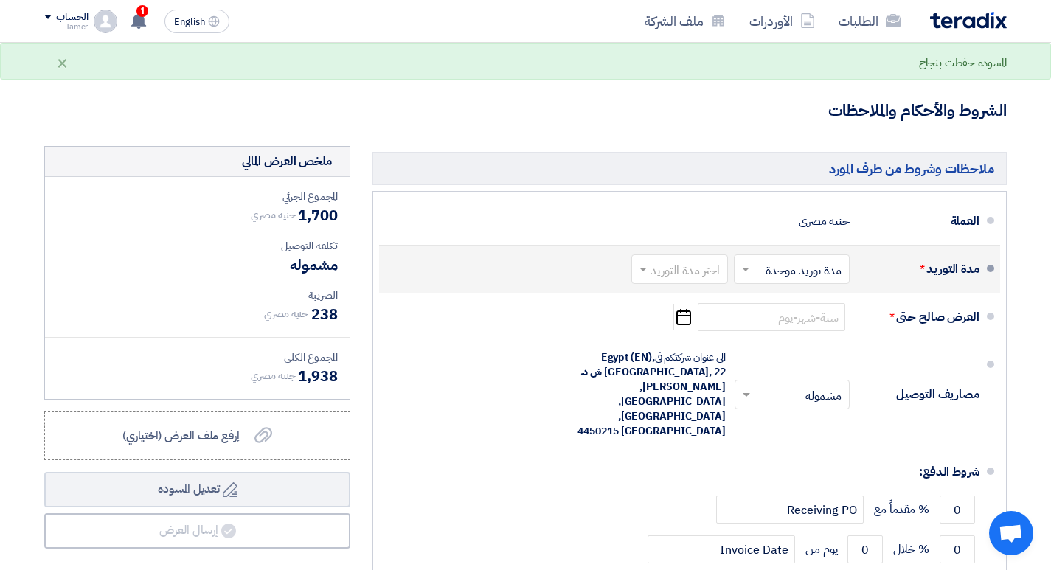
scroll to position [369, 0]
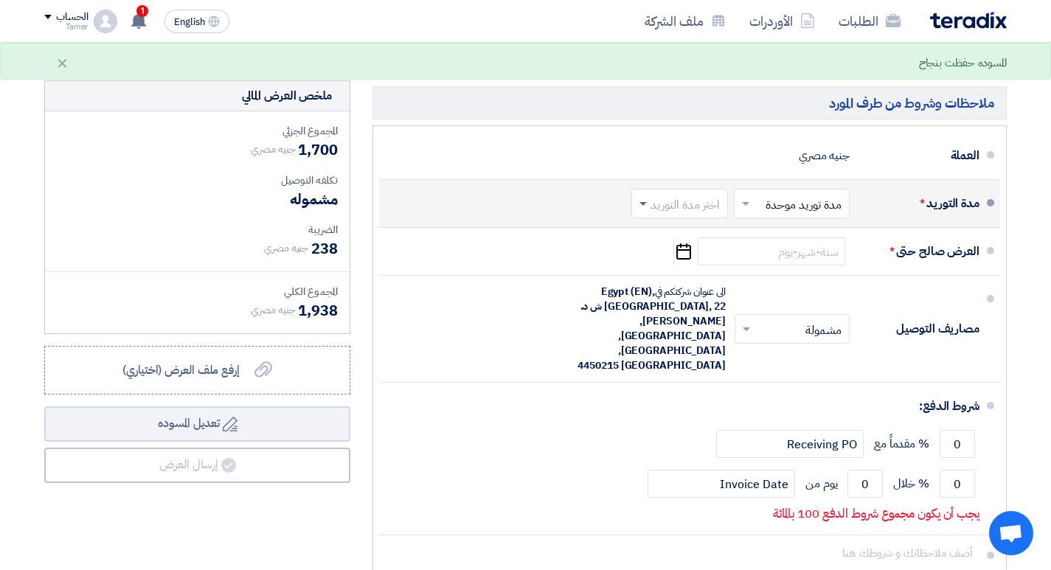
type input "1700"
click at [646, 204] on span at bounding box center [642, 204] width 7 height 5
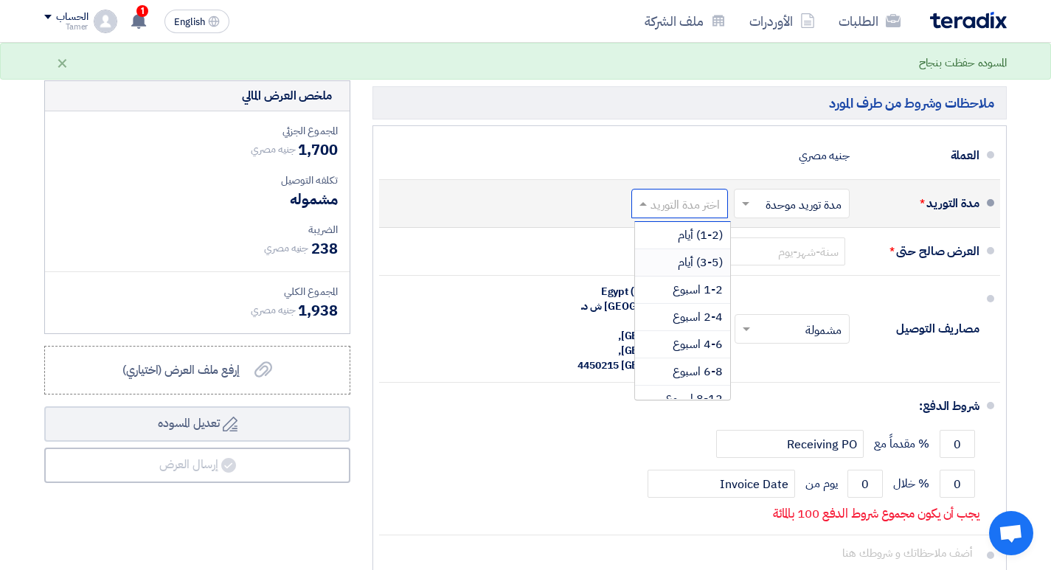
click at [706, 263] on span "(3-5) أيام" at bounding box center [700, 263] width 45 height 18
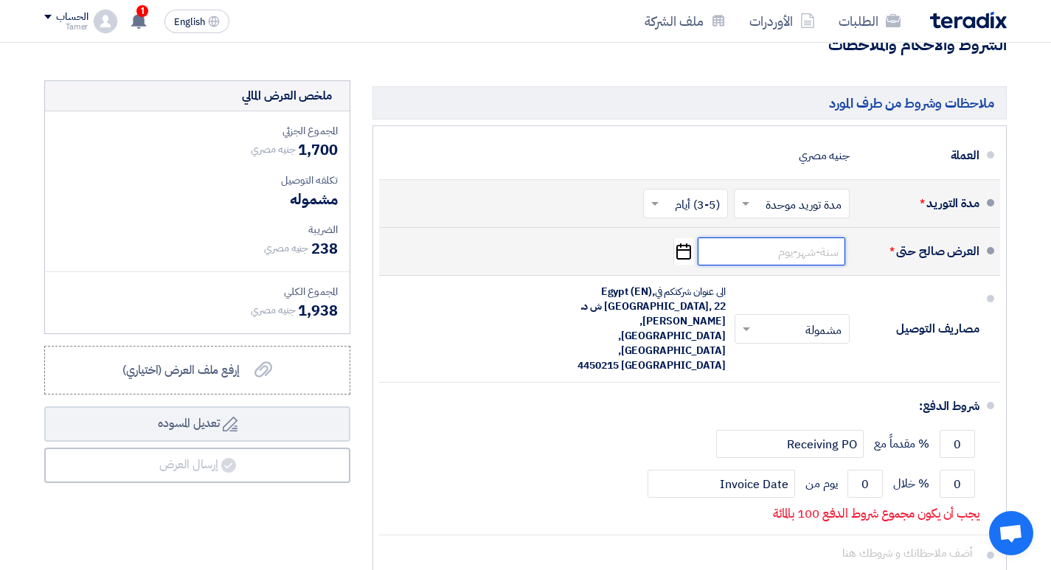
click at [807, 260] on input at bounding box center [770, 251] width 147 height 28
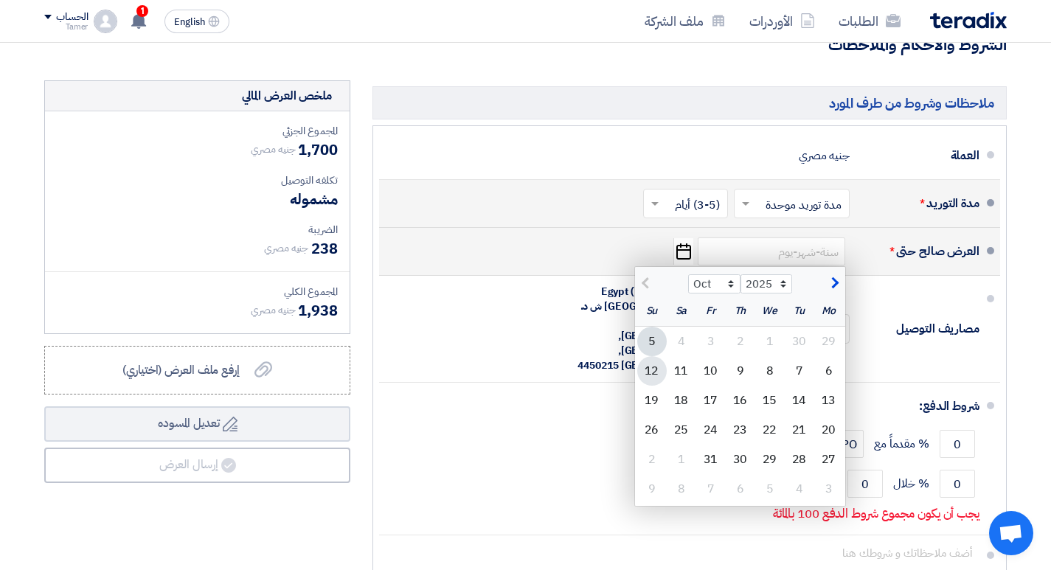
click at [649, 370] on div "12" at bounding box center [651, 370] width 29 height 29
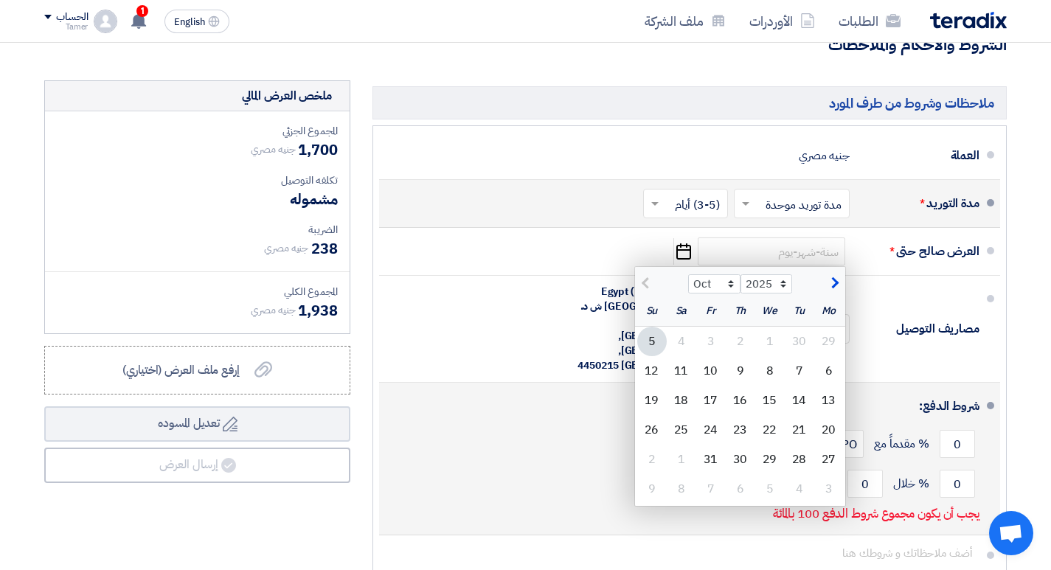
type input "[DATE]"
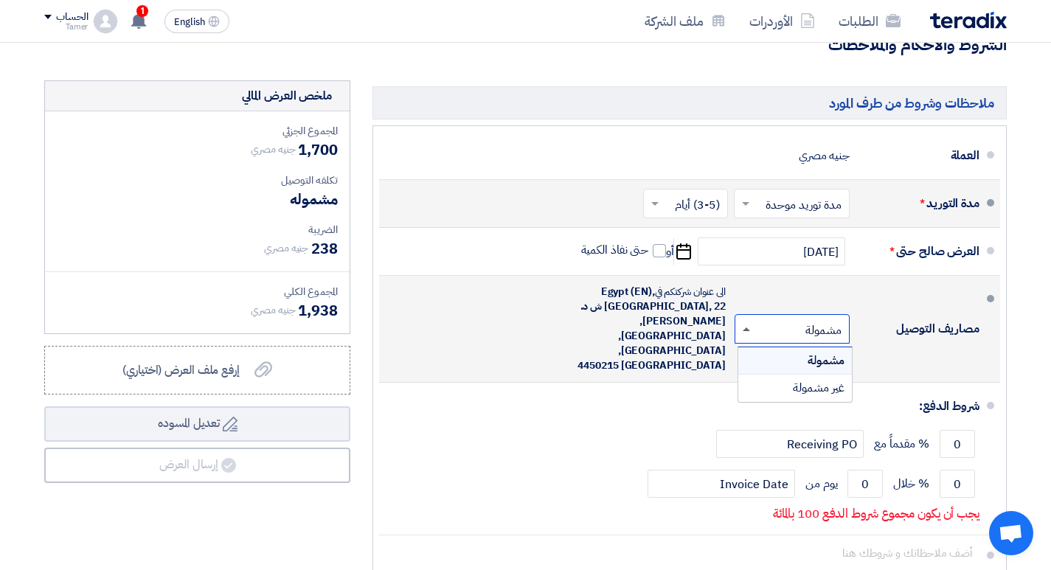
click at [745, 327] on span at bounding box center [745, 329] width 7 height 4
click at [807, 379] on span "غير مشمولة" at bounding box center [819, 388] width 52 height 18
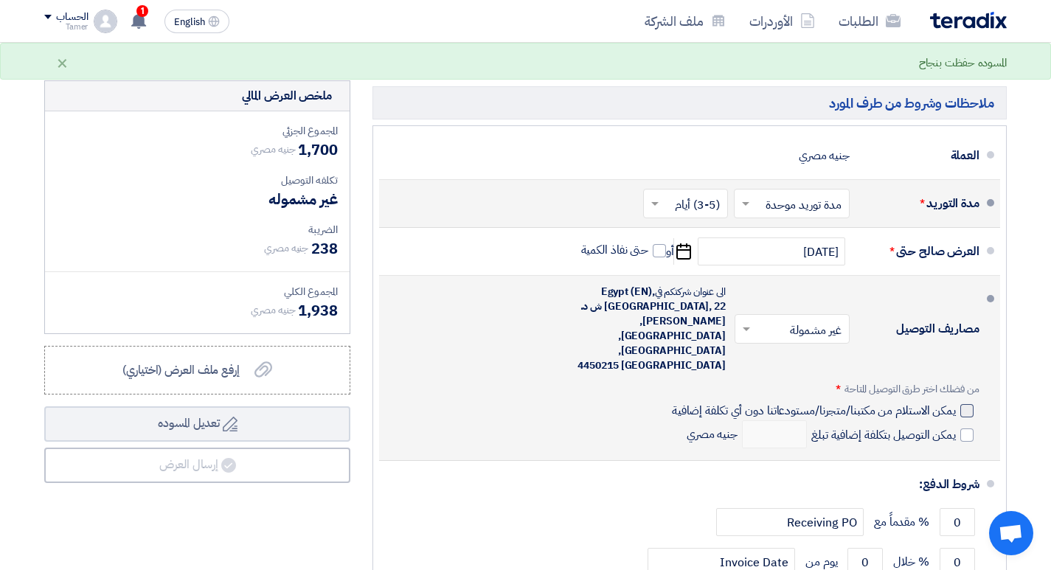
click at [967, 404] on div at bounding box center [966, 410] width 13 height 13
click at [955, 403] on input "يمكن الاستلام من مكتبنا/متجرنا/مستودعاتنا دون أي تكلفة إضافية" at bounding box center [812, 417] width 287 height 28
checkbox input "true"
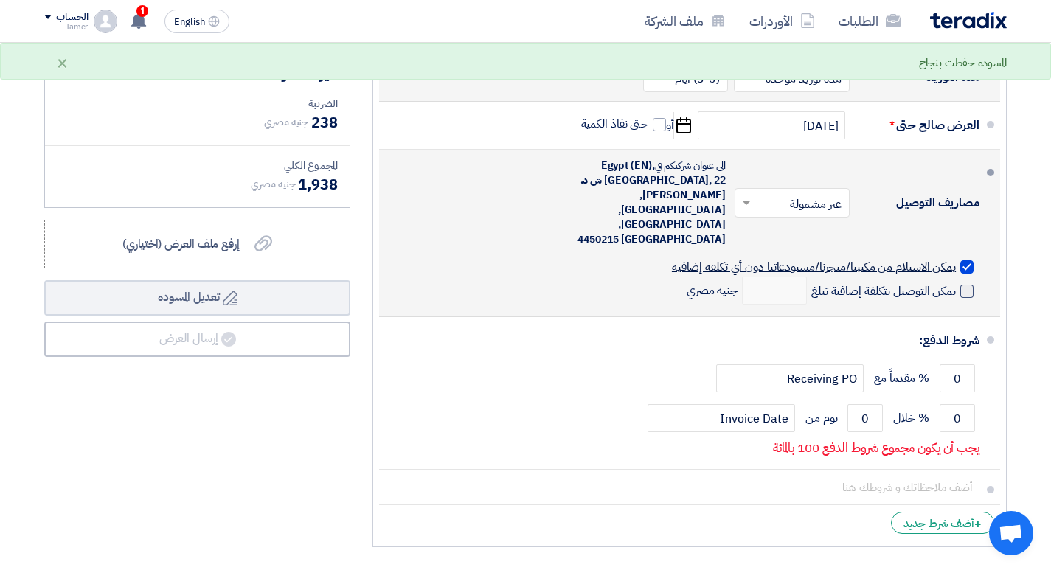
scroll to position [516, 0]
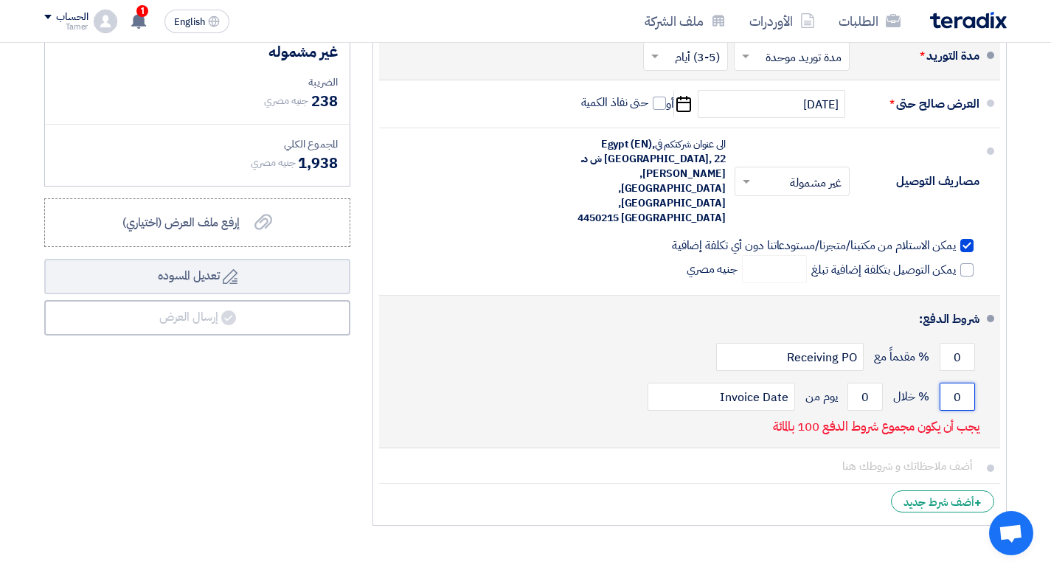
click at [952, 383] on input "0" at bounding box center [956, 397] width 35 height 28
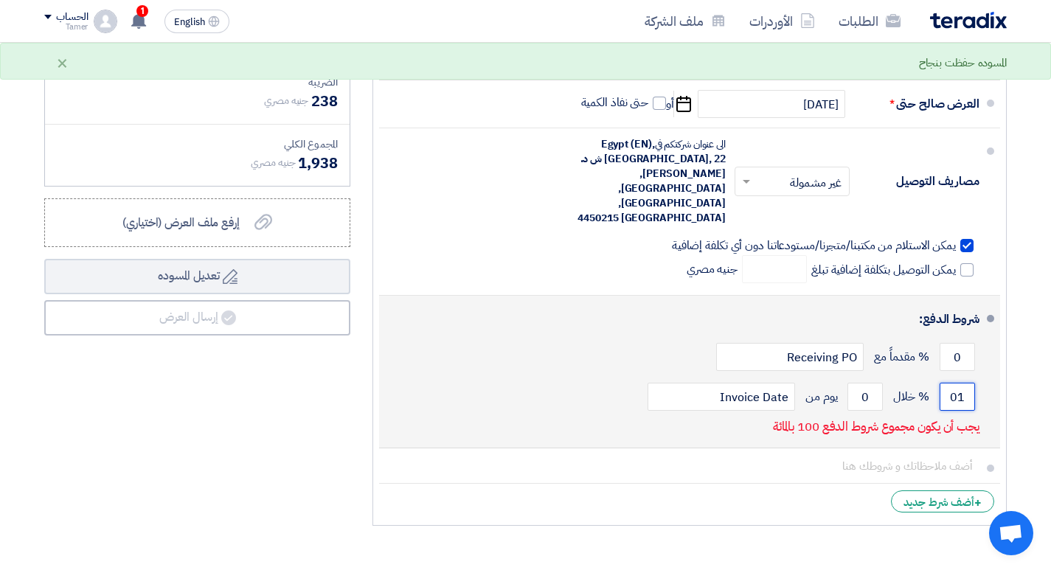
type input "0"
type input "100"
click at [860, 383] on input "0" at bounding box center [864, 397] width 35 height 28
click at [866, 383] on input "0" at bounding box center [864, 397] width 35 height 28
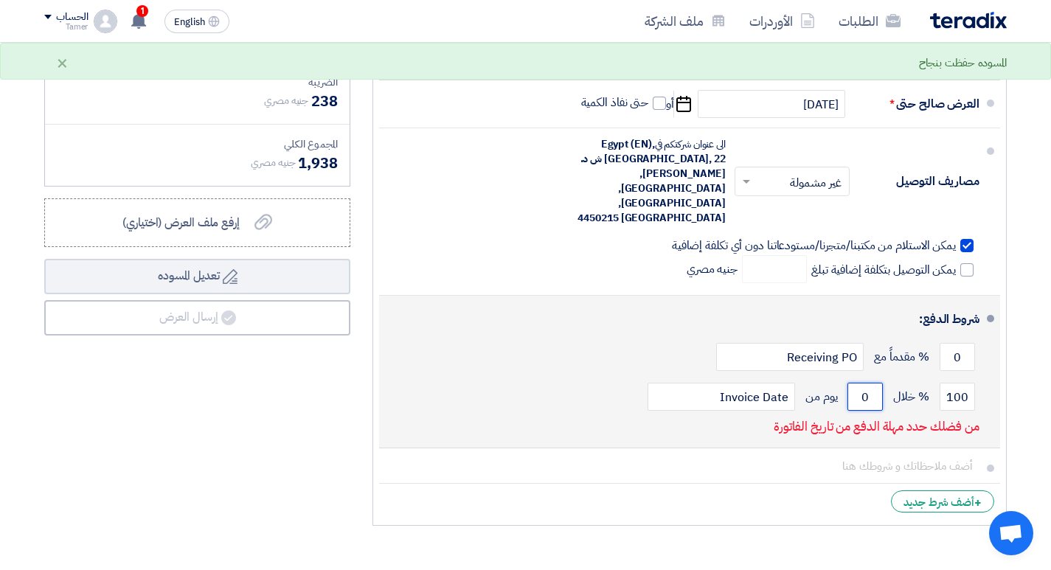
click at [866, 383] on input "0" at bounding box center [864, 397] width 35 height 28
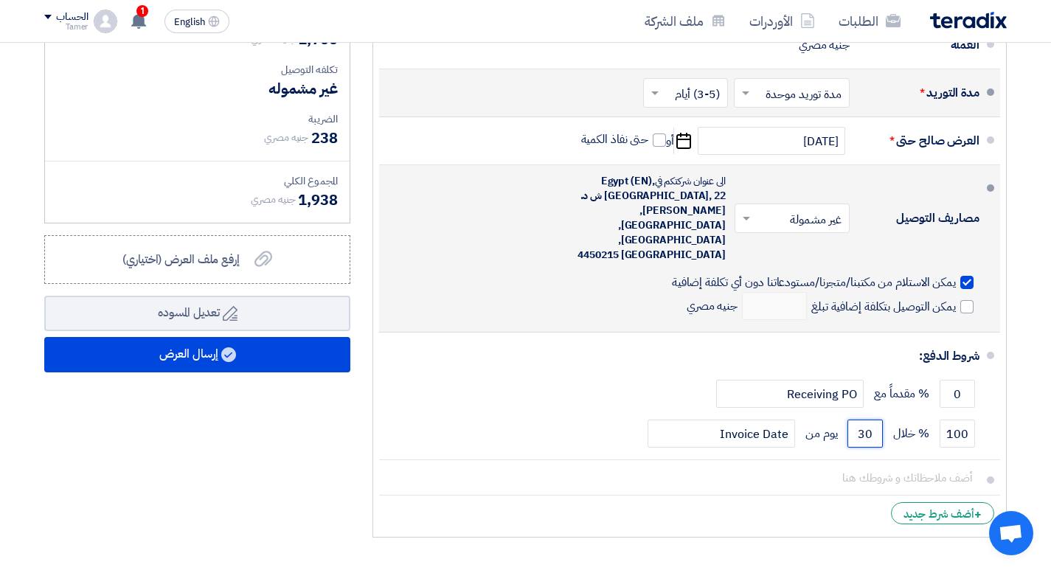
scroll to position [516, 0]
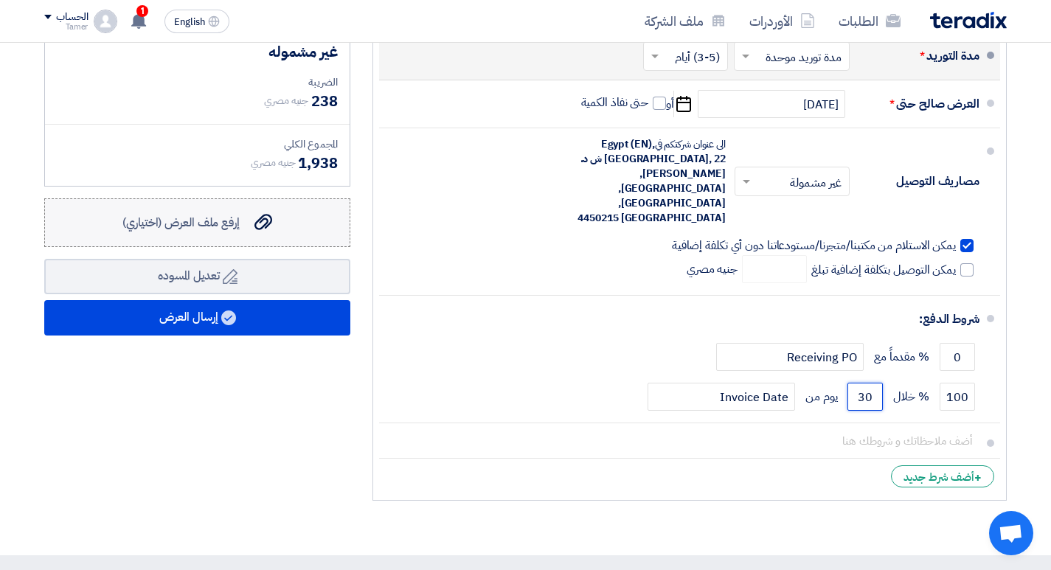
type input "30"
click at [266, 226] on use at bounding box center [263, 222] width 18 height 16
click at [0, 0] on input "إرفع ملف العرض (اختياري) إرفع ملف العرض (اختياري)" at bounding box center [0, 0] width 0 height 0
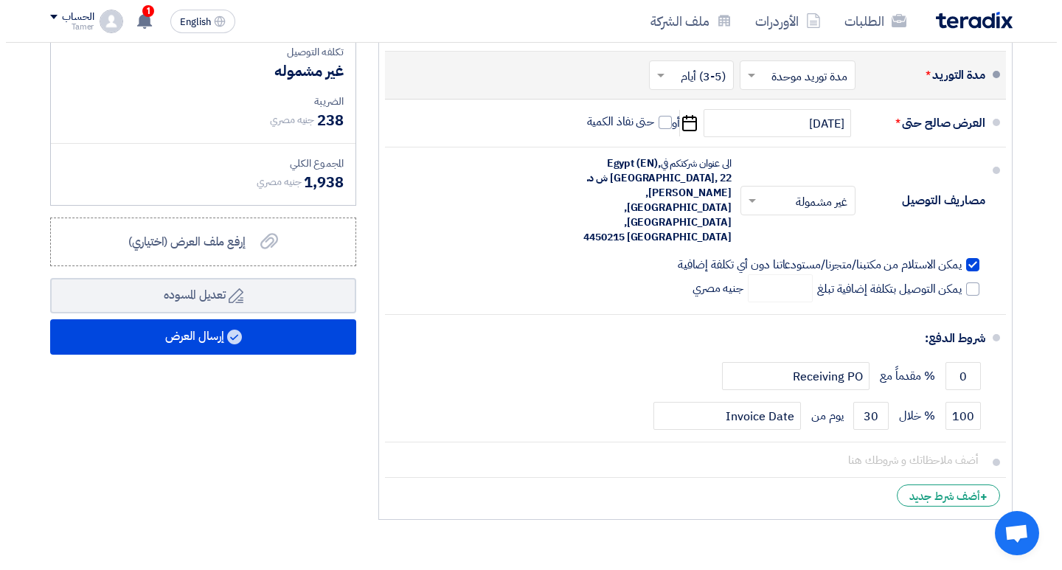
scroll to position [664, 0]
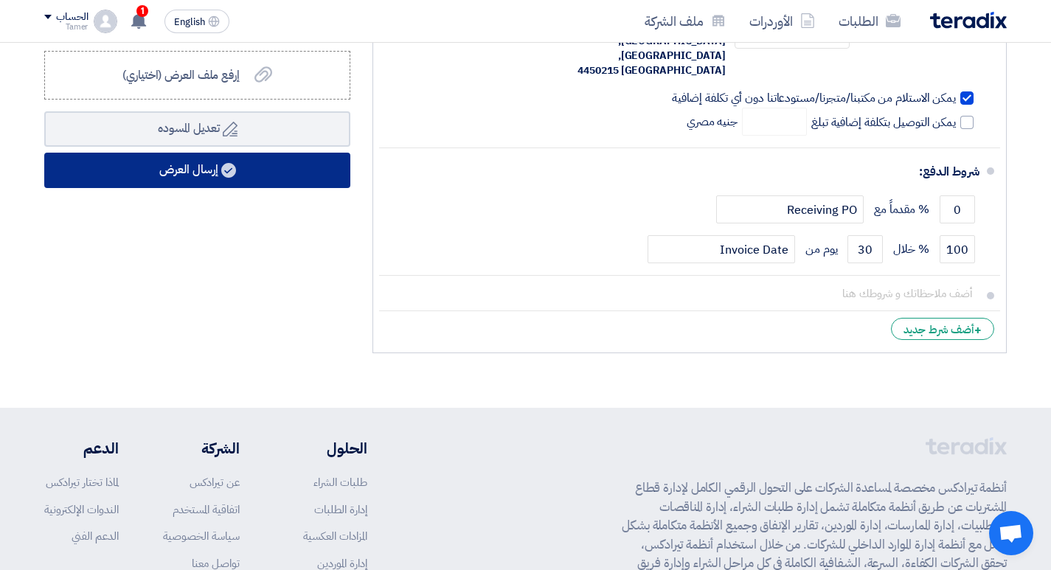
click at [223, 175] on icon at bounding box center [228, 170] width 15 height 15
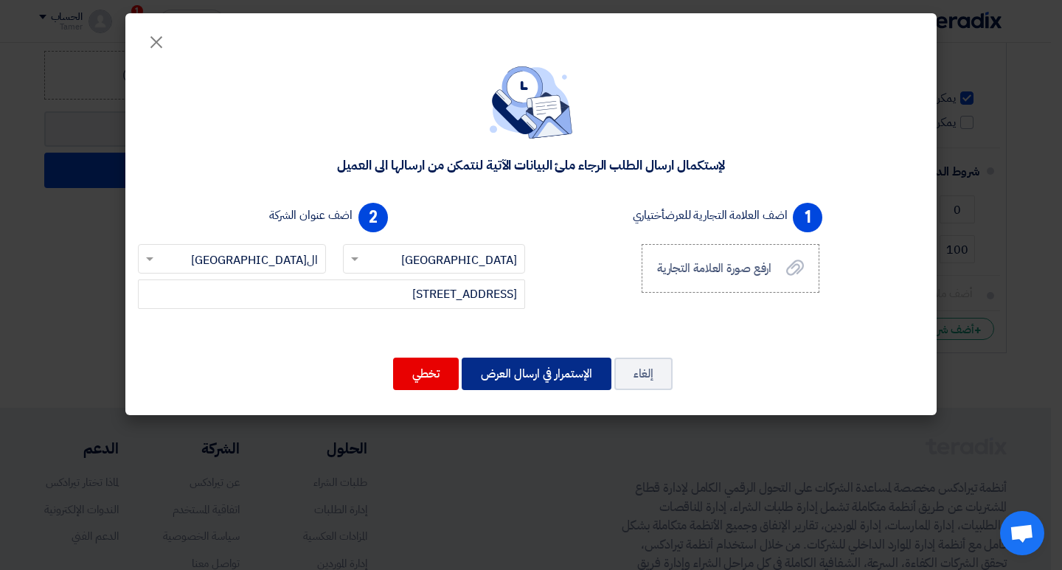
click at [560, 378] on button "الإستمرار في ارسال العرض" at bounding box center [537, 374] width 150 height 32
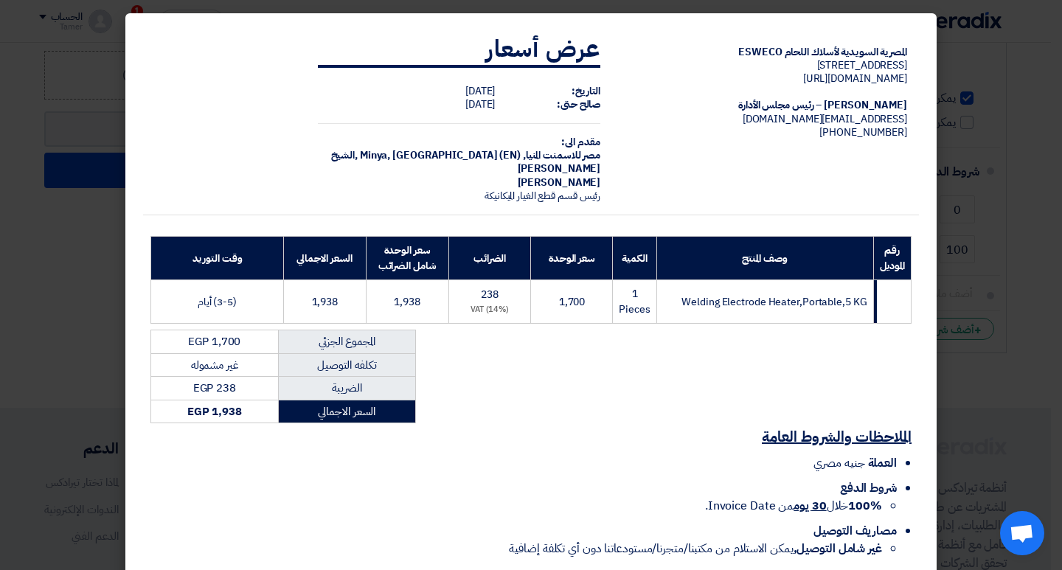
scroll to position [68, 0]
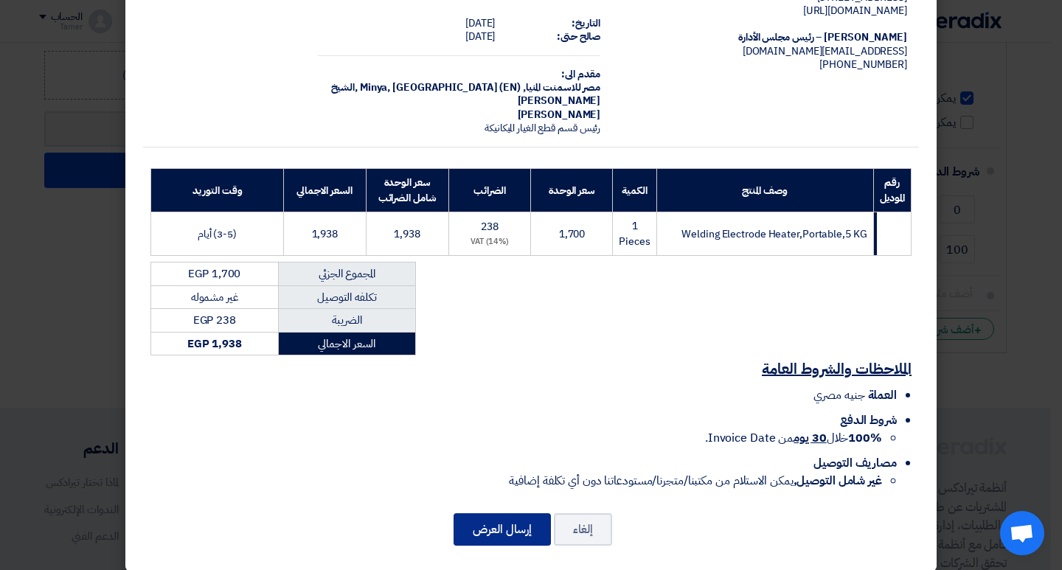
click at [501, 515] on button "إرسال العرض" at bounding box center [501, 529] width 97 height 32
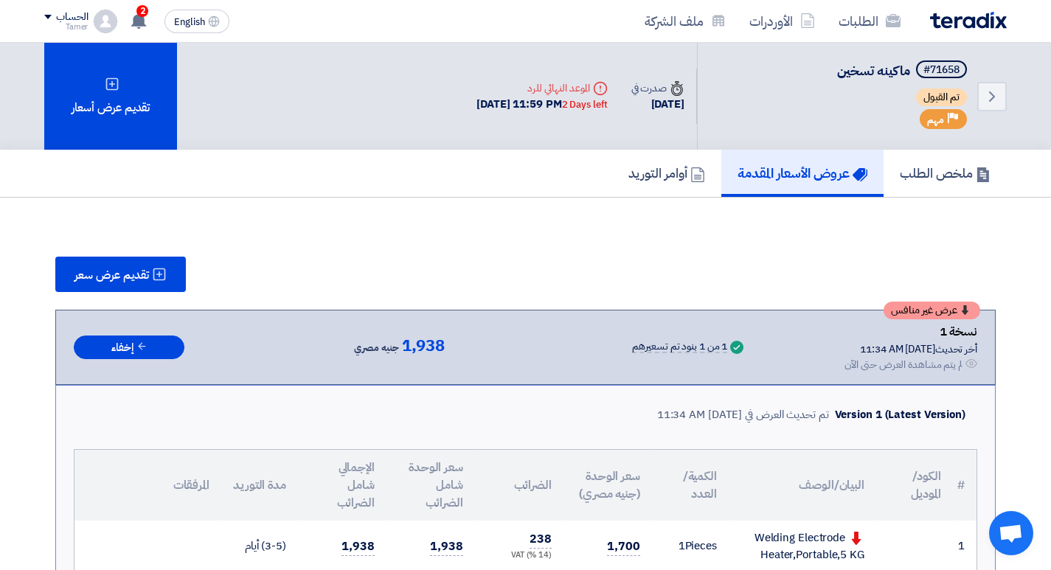
click at [50, 13] on div "الحساب" at bounding box center [65, 17] width 43 height 13
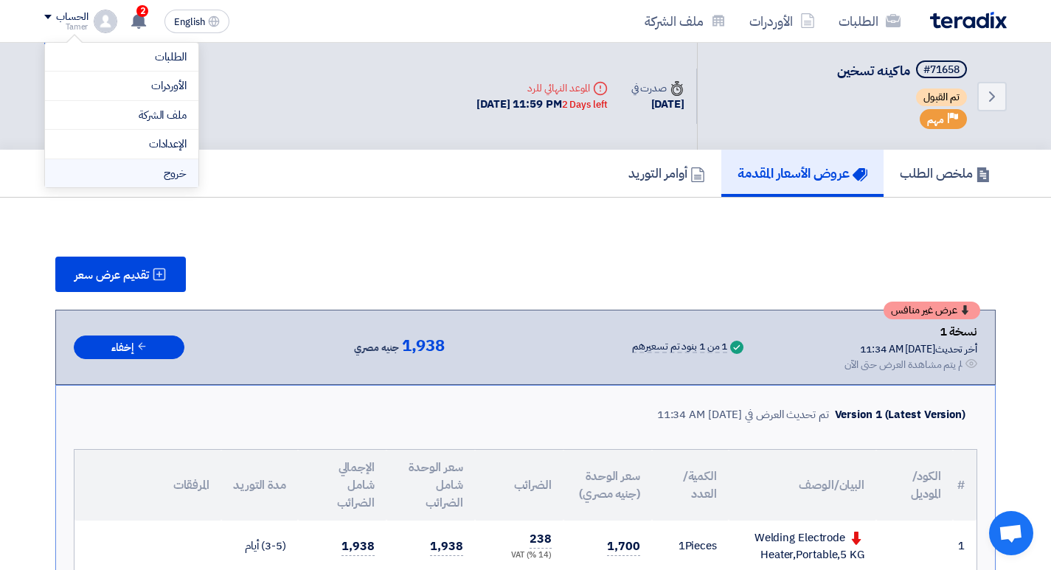
click at [160, 178] on li "خروج" at bounding box center [121, 173] width 153 height 29
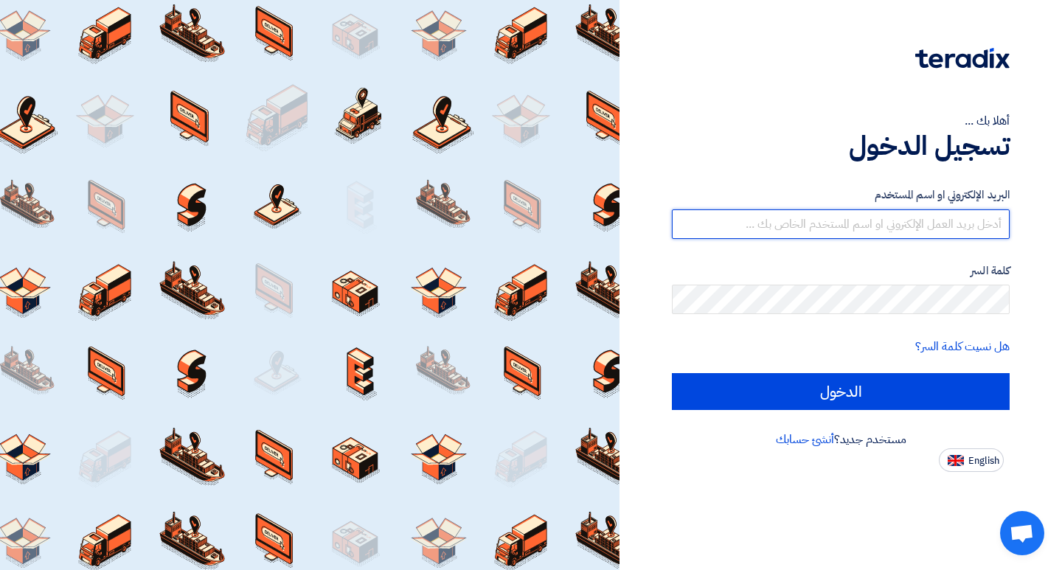
type input "[EMAIL_ADDRESS][DOMAIN_NAME]"
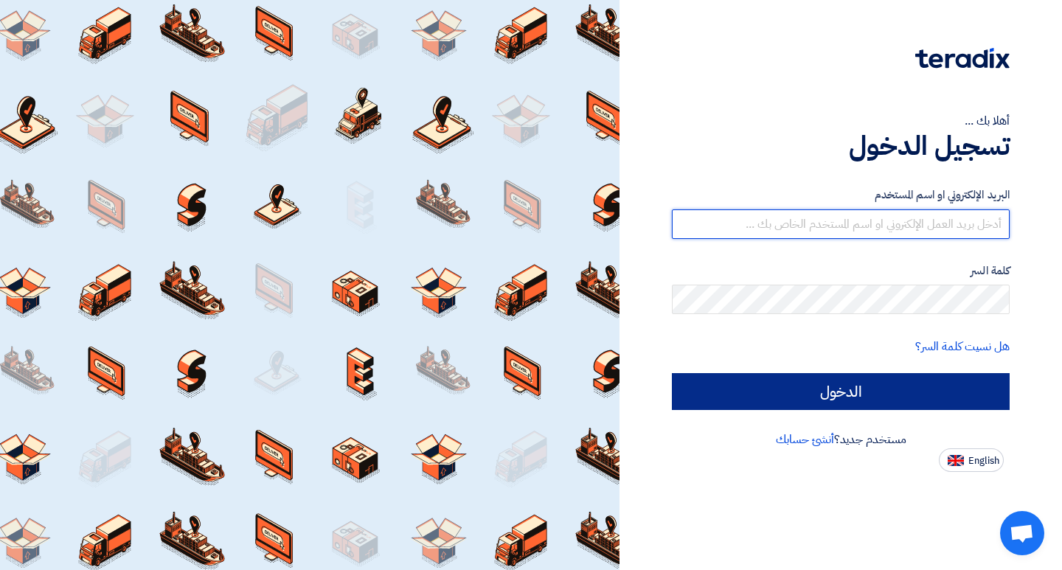
type input "[EMAIL_ADDRESS][DOMAIN_NAME]"
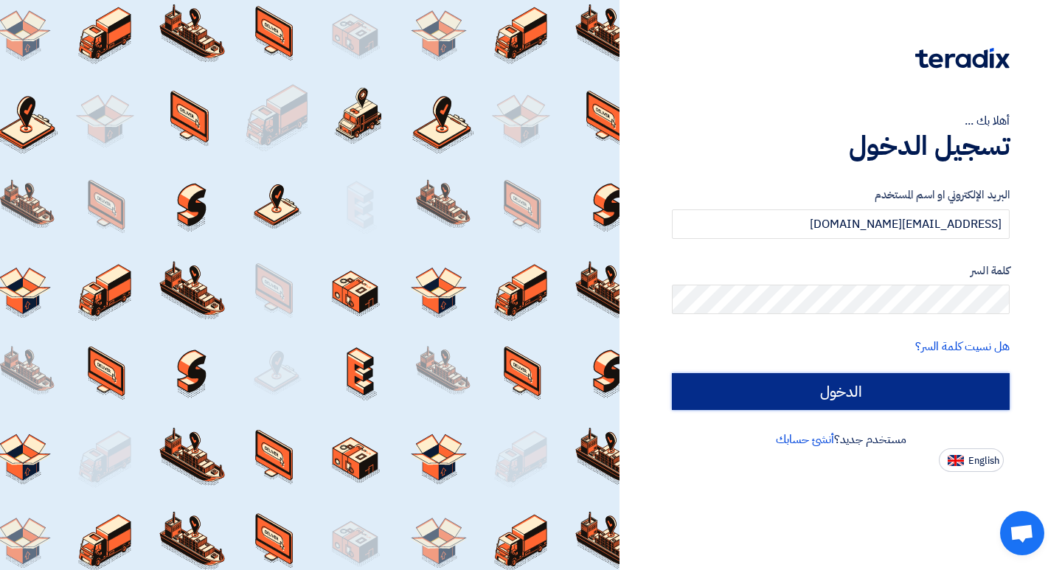
click at [828, 383] on input "الدخول" at bounding box center [841, 391] width 338 height 37
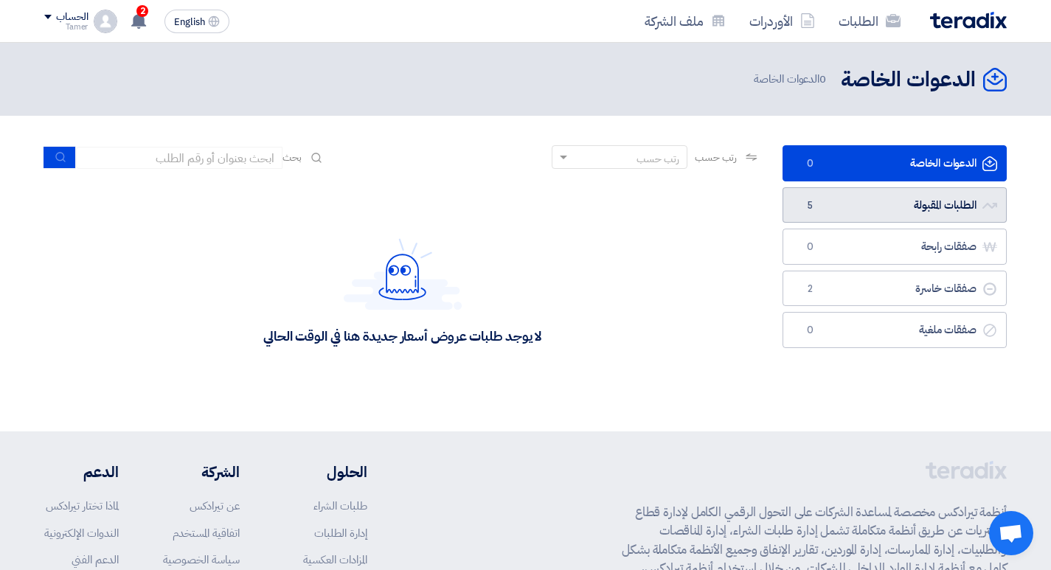
click at [930, 220] on link "الطلبات المقبولة الطلبات المقبولة 5" at bounding box center [894, 205] width 224 height 36
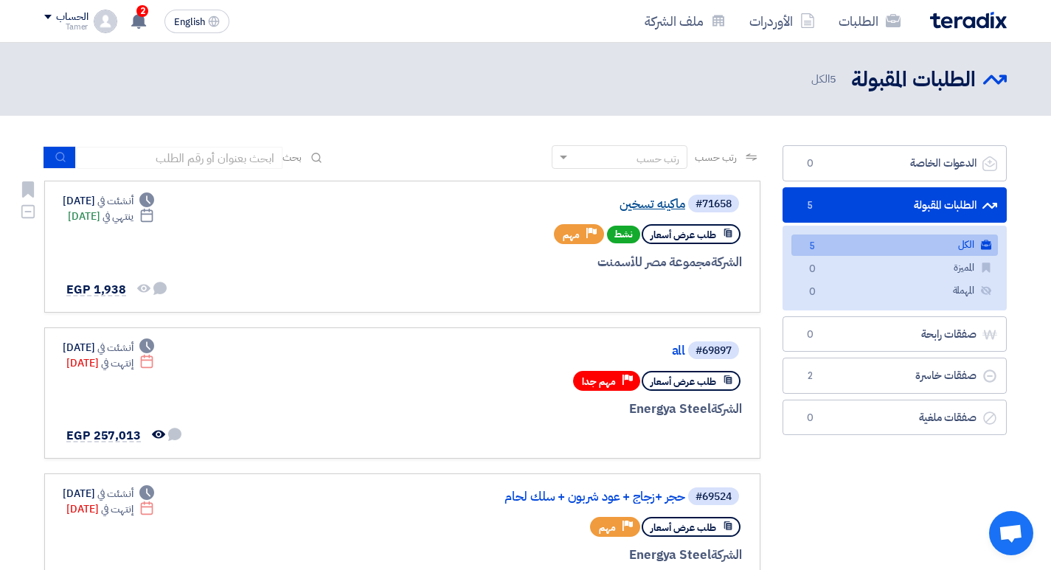
click at [661, 203] on link "ماكينه تسخين" at bounding box center [537, 204] width 295 height 13
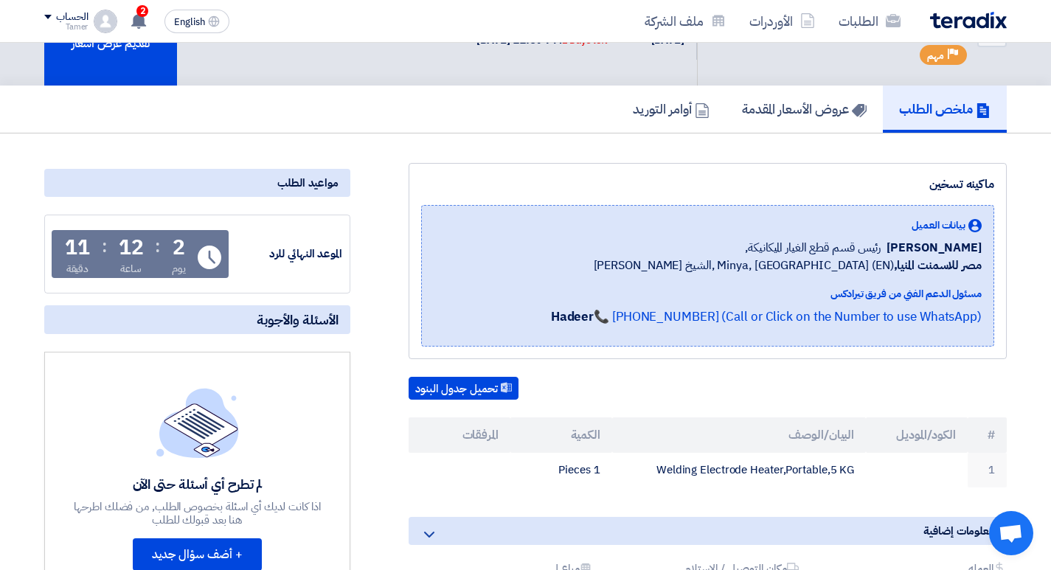
scroll to position [221, 0]
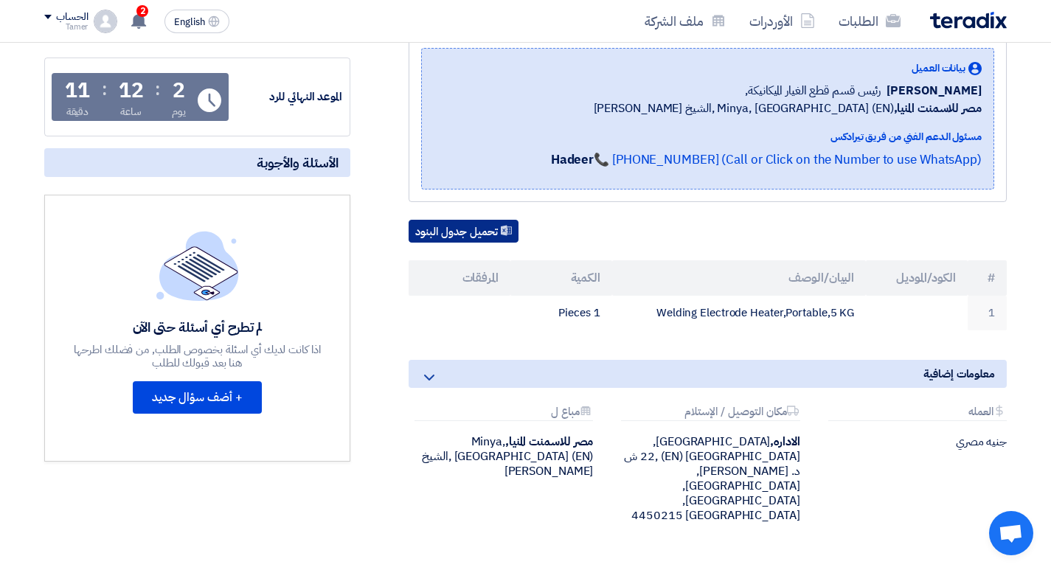
click at [479, 234] on button "تحميل جدول البنود" at bounding box center [463, 232] width 110 height 24
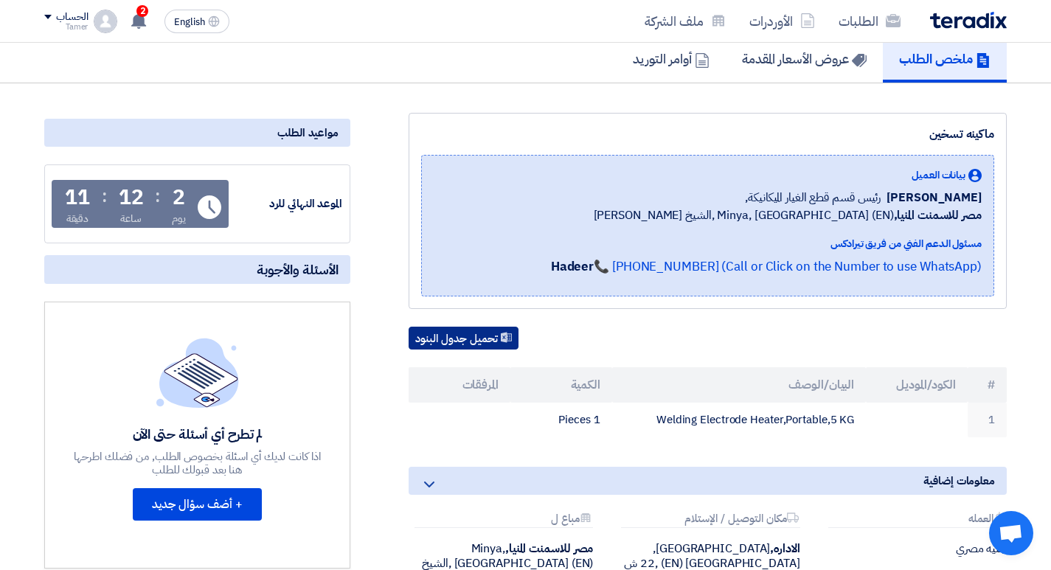
scroll to position [0, 0]
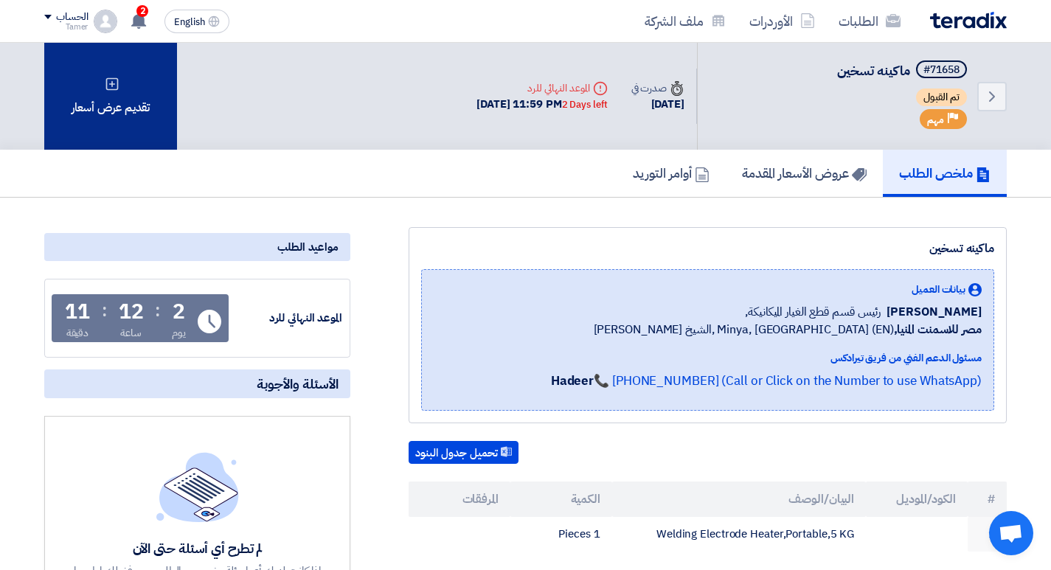
click at [116, 103] on div "تقديم عرض أسعار" at bounding box center [110, 96] width 133 height 107
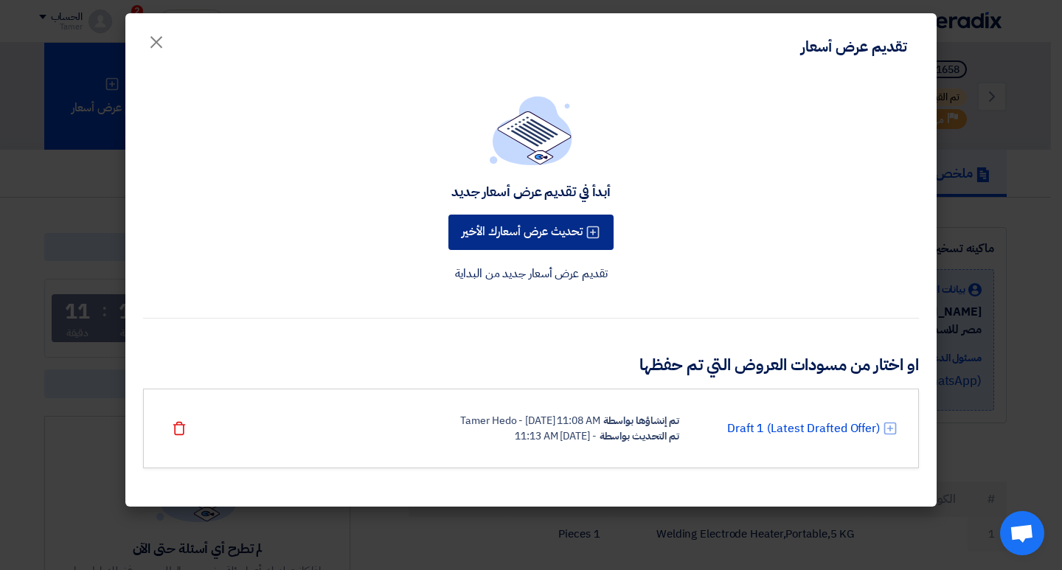
click at [571, 240] on button "تحديث عرض أسعارك الأخير" at bounding box center [530, 232] width 165 height 35
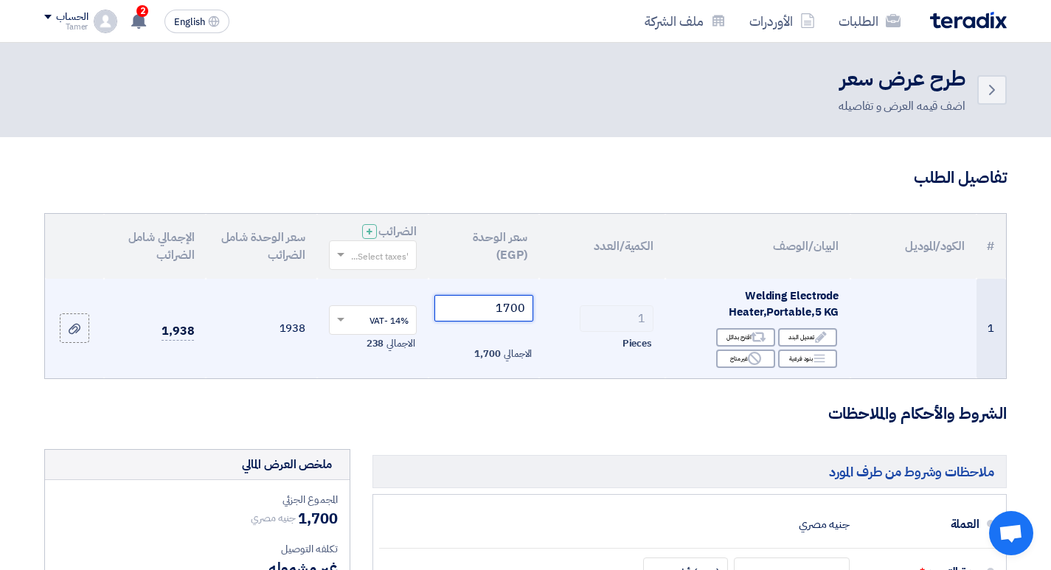
click at [506, 308] on input "1700" at bounding box center [484, 308] width 100 height 27
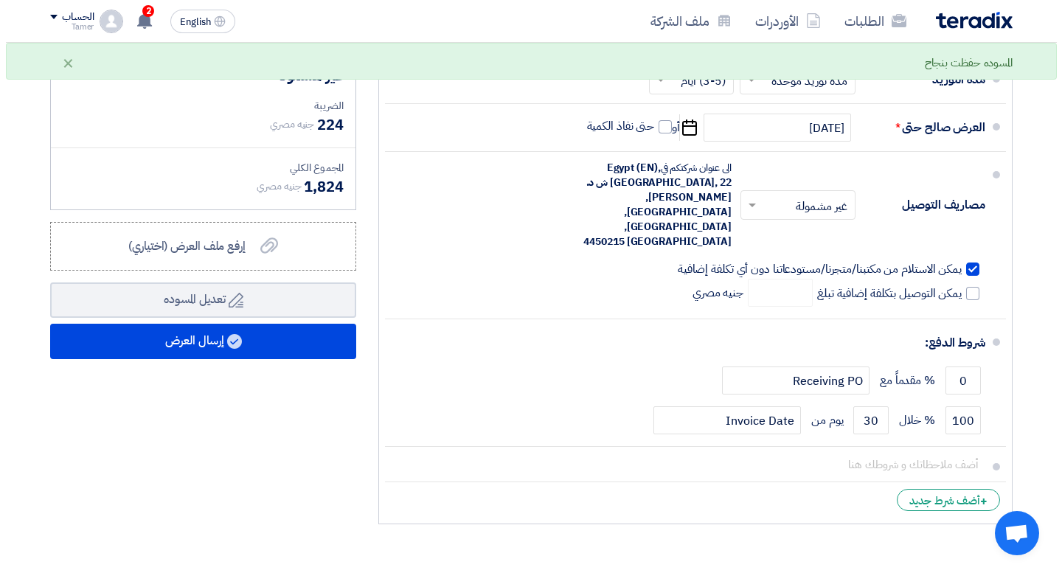
scroll to position [516, 0]
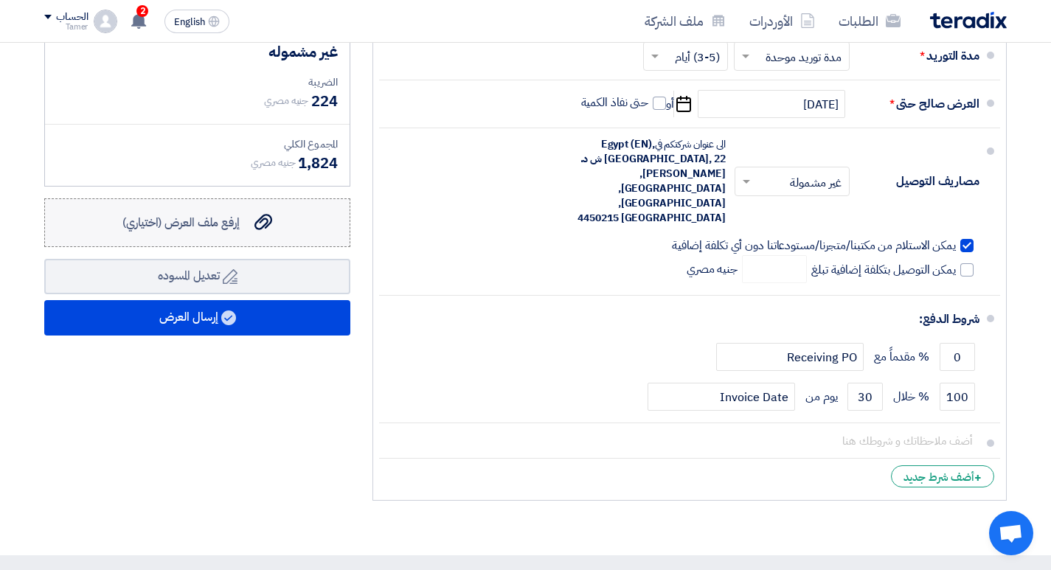
type input "1600"
click at [260, 219] on icon "إرفع ملف العرض (اختياري)" at bounding box center [263, 222] width 18 height 18
click at [0, 0] on input "إرفع ملف العرض (اختياري) إرفع ملف العرض (اختياري)" at bounding box center [0, 0] width 0 height 0
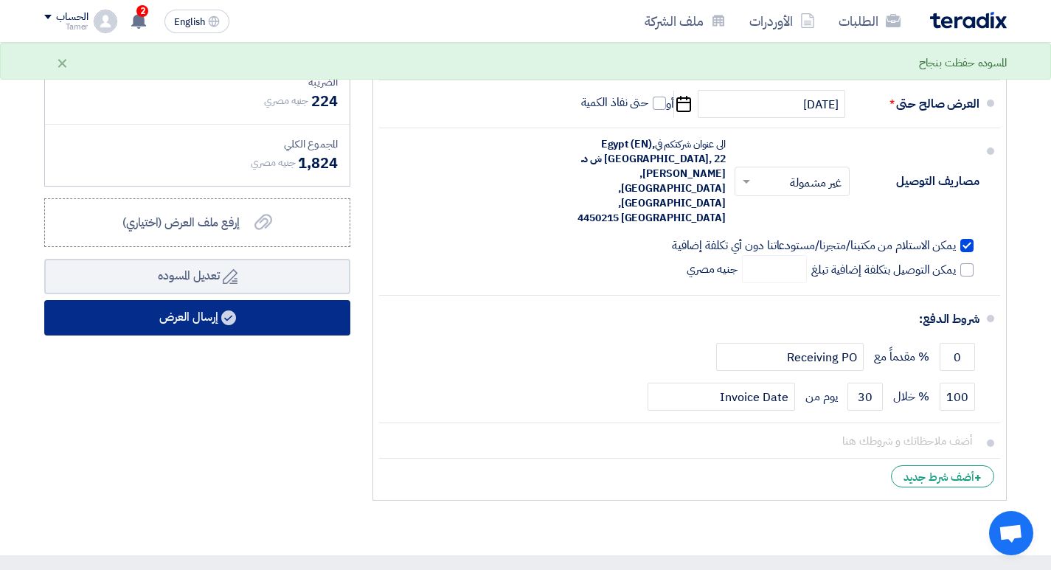
click at [175, 316] on button "إرسال العرض" at bounding box center [197, 317] width 306 height 35
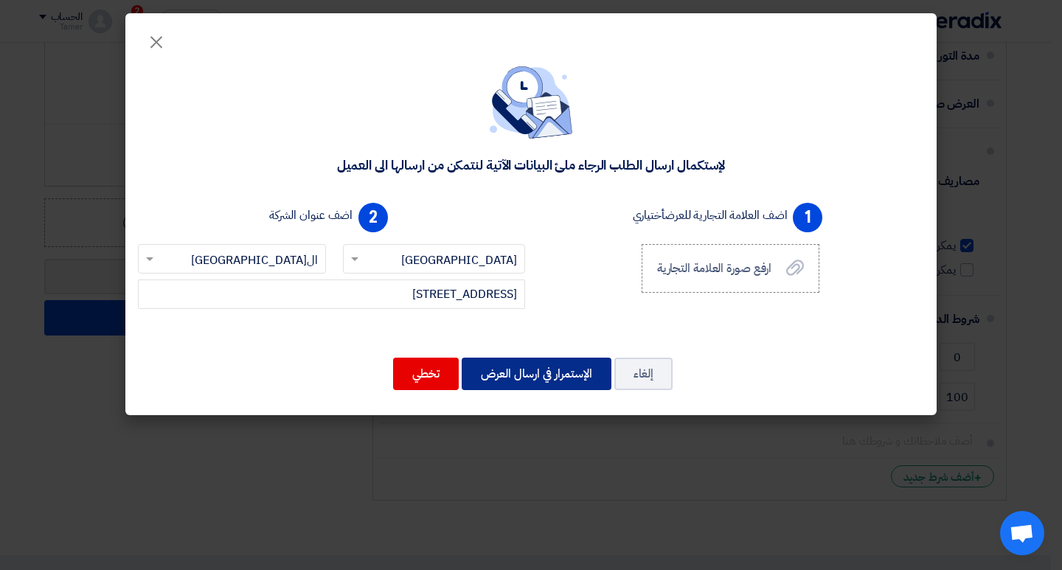
click at [551, 368] on button "الإستمرار في ارسال العرض" at bounding box center [537, 374] width 150 height 32
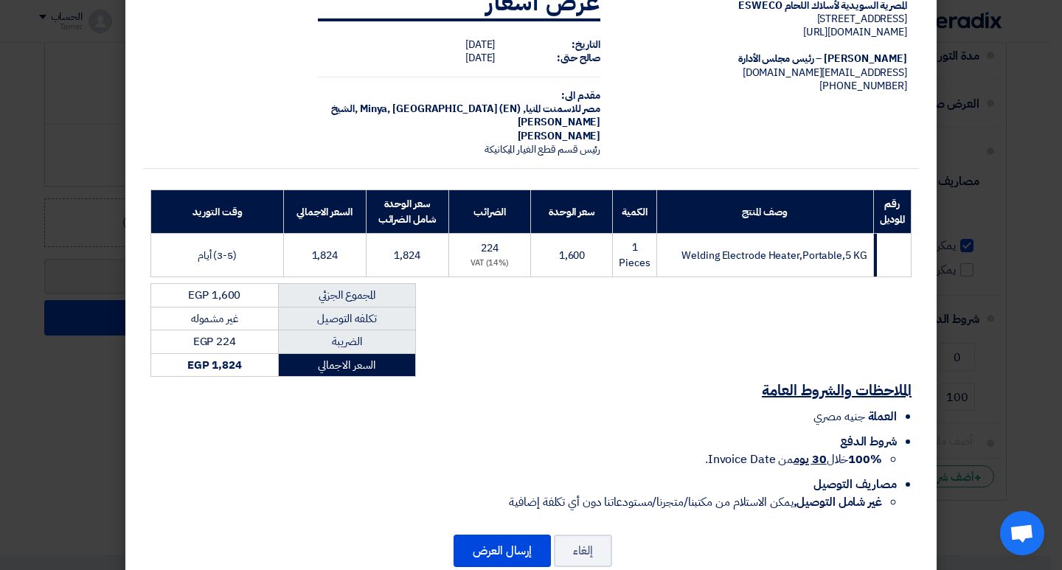
scroll to position [68, 0]
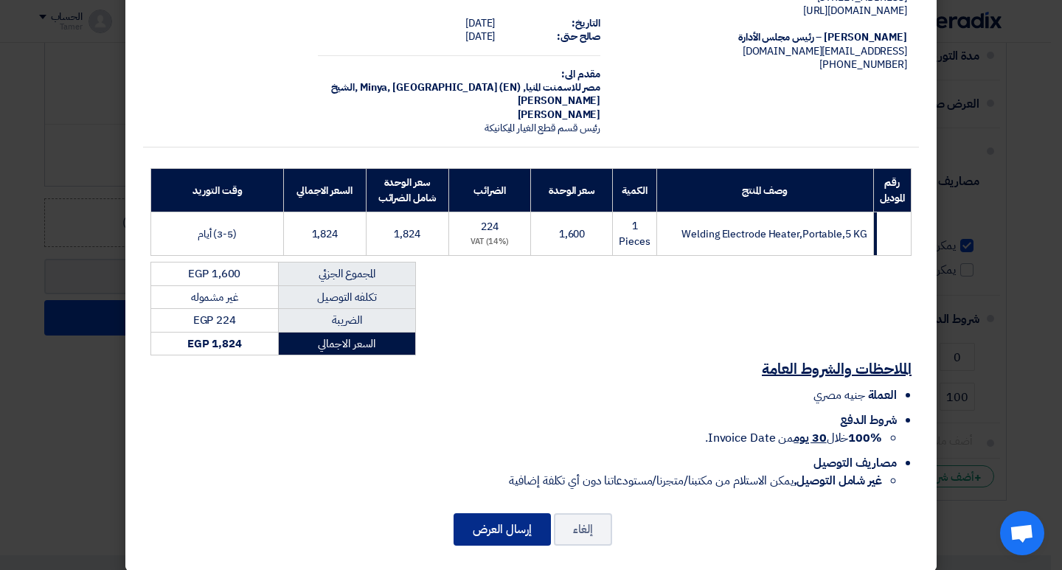
click at [513, 523] on button "إرسال العرض" at bounding box center [501, 529] width 97 height 32
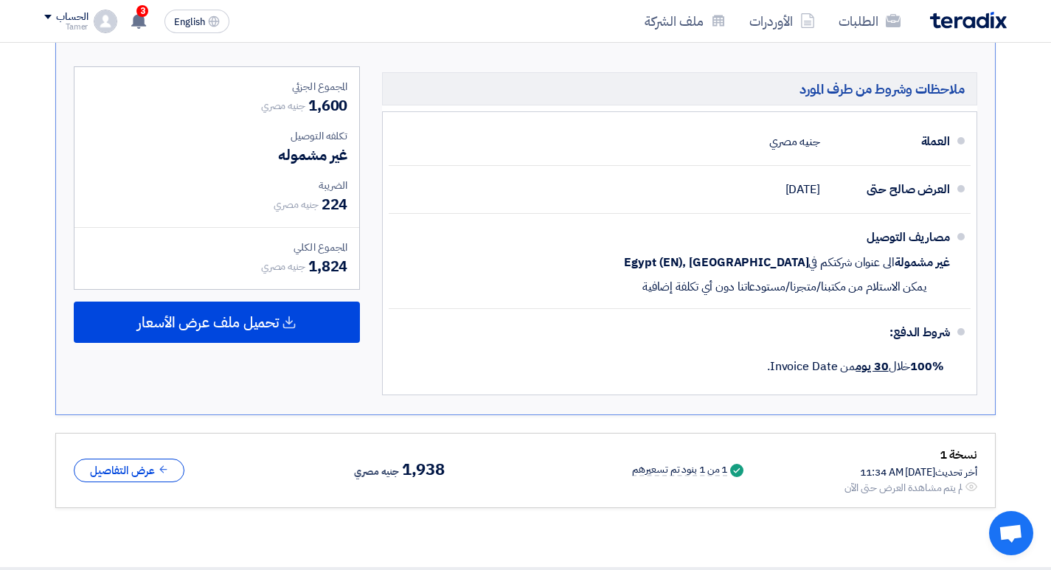
scroll to position [495, 0]
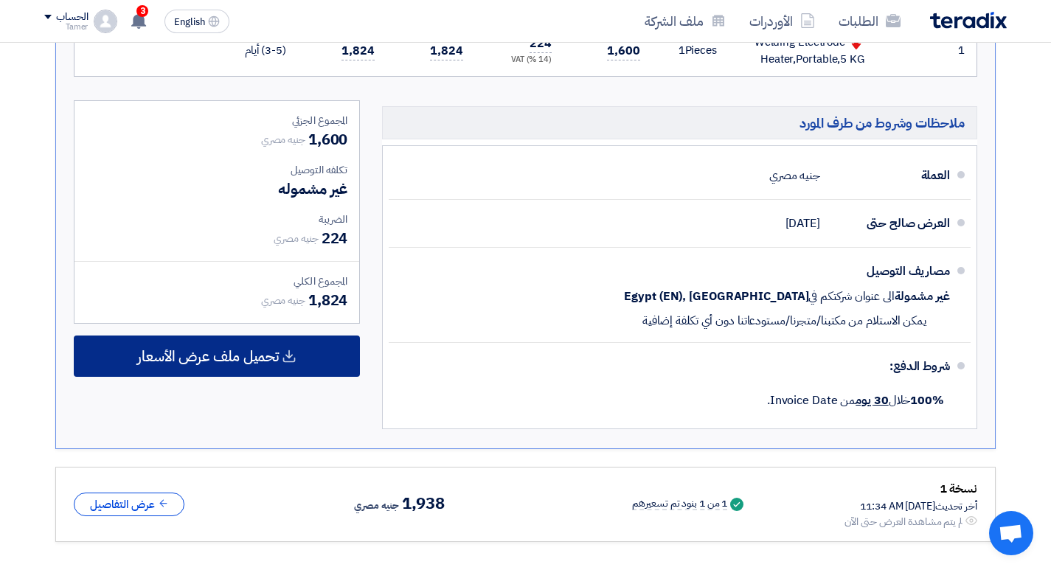
click at [220, 361] on span "تحميل ملف عرض الأسعار" at bounding box center [208, 355] width 142 height 13
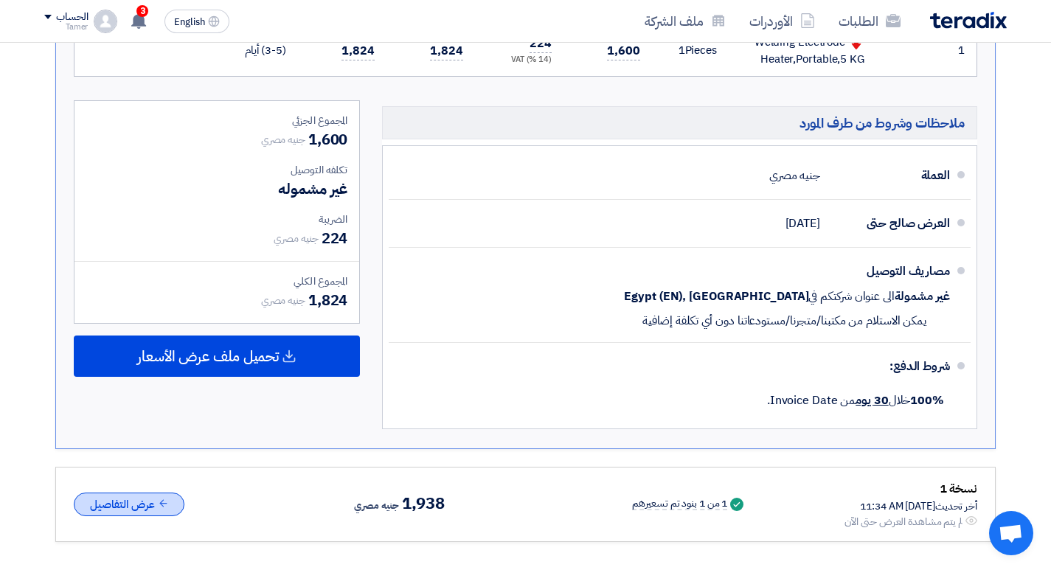
click at [114, 505] on button "عرض التفاصيل" at bounding box center [129, 504] width 111 height 24
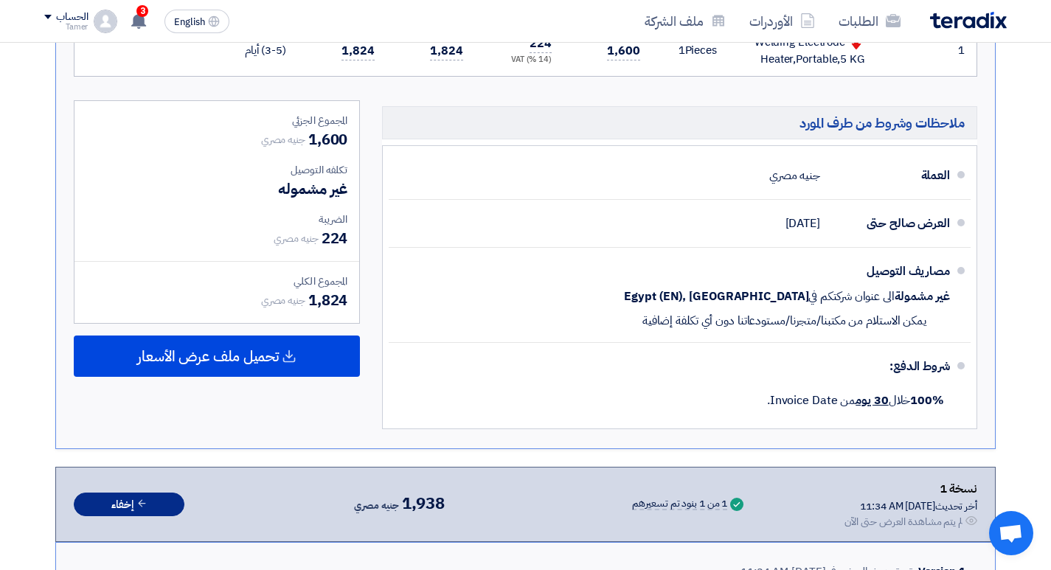
click at [114, 505] on button "إخفاء" at bounding box center [129, 504] width 111 height 24
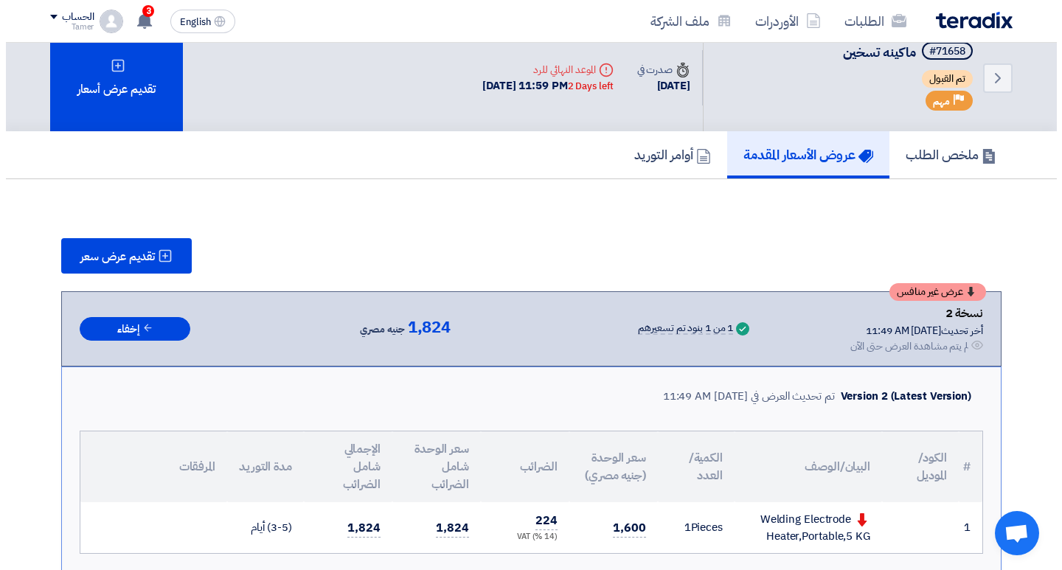
scroll to position [0, 0]
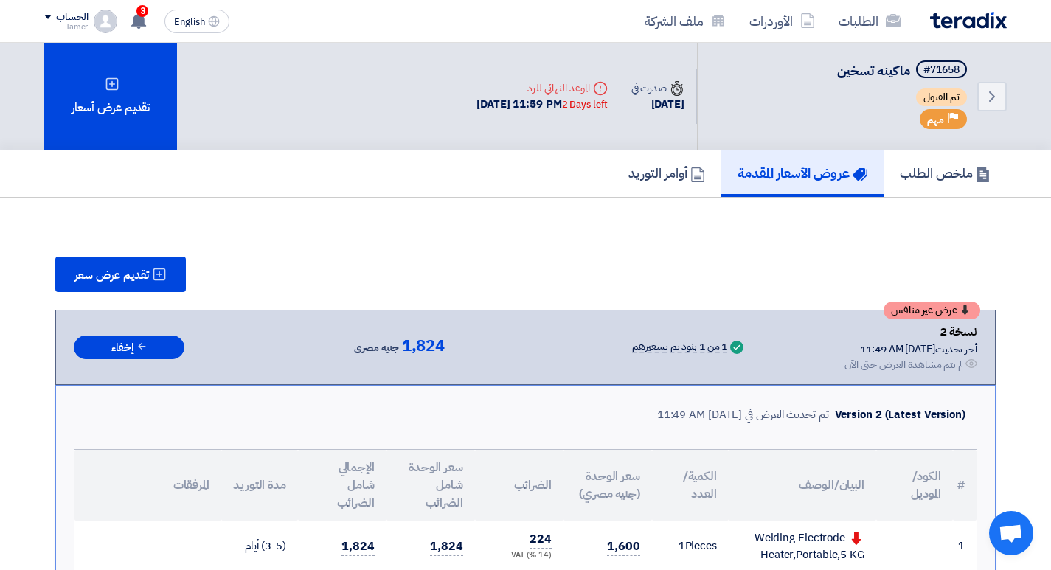
click at [52, 20] on div "الحساب" at bounding box center [65, 17] width 43 height 13
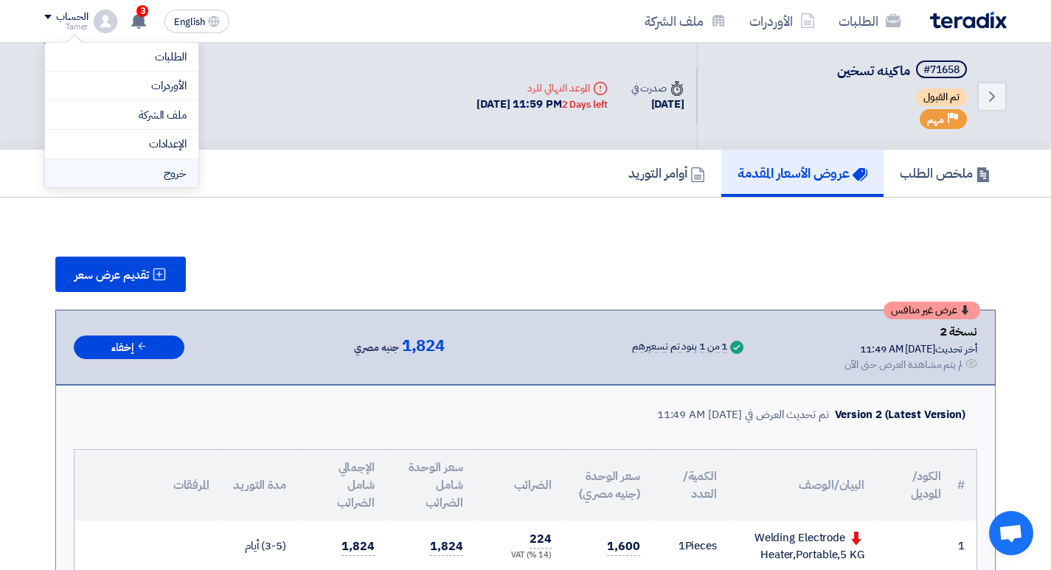
click at [154, 174] on li "خروج" at bounding box center [121, 173] width 153 height 29
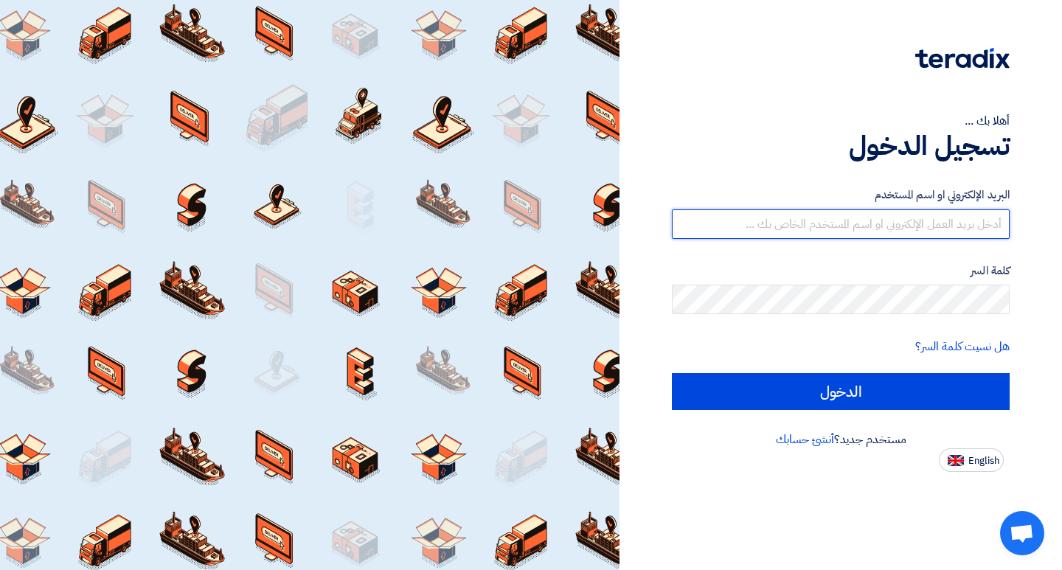
type input "[EMAIL_ADDRESS][DOMAIN_NAME]"
